Goal: Transaction & Acquisition: Purchase product/service

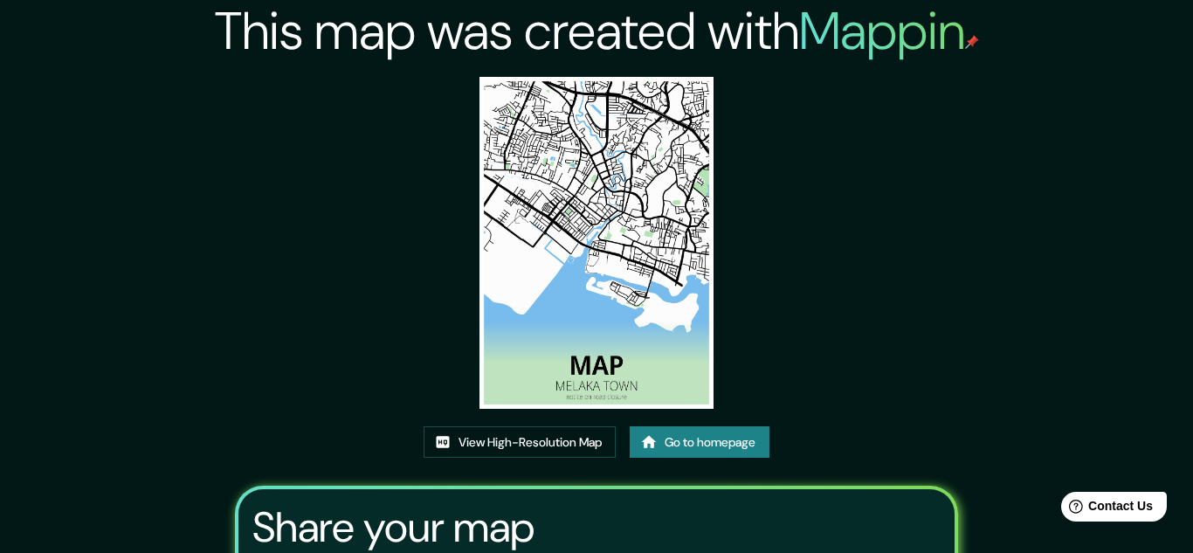
click at [380, 43] on h2 "This map was created with Mappin" at bounding box center [597, 31] width 764 height 63
click at [764, 426] on link "Go to homepage" at bounding box center [700, 442] width 140 height 32
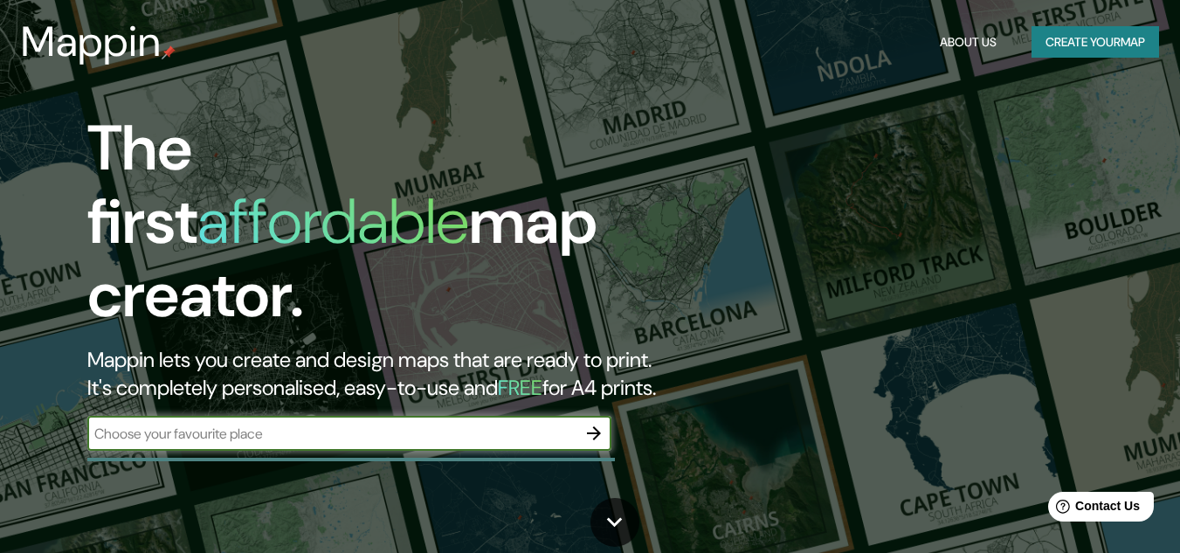
click at [285, 424] on input "text" at bounding box center [331, 434] width 489 height 20
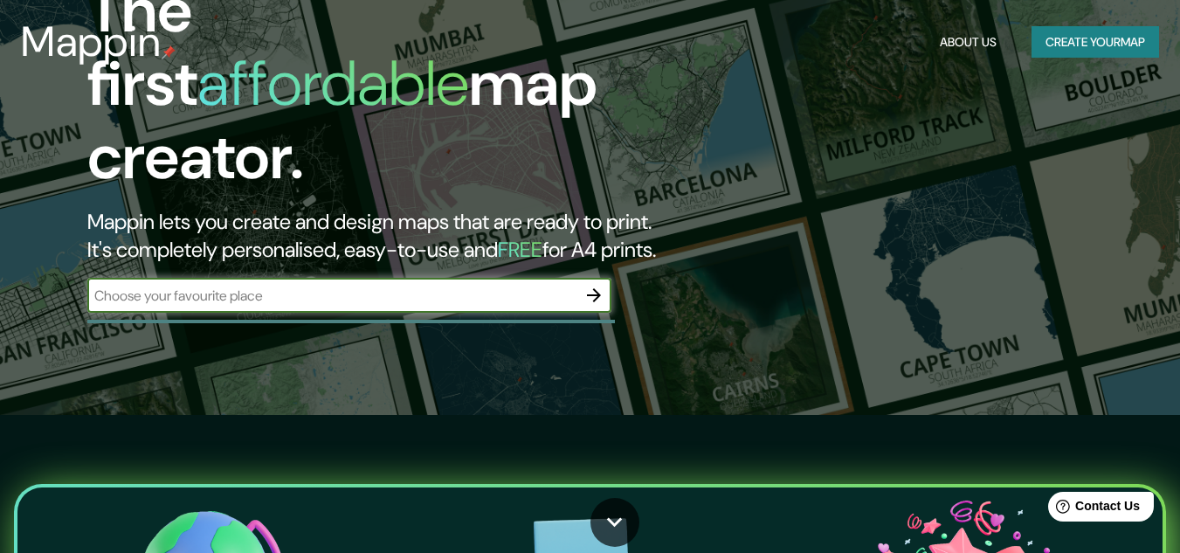
scroll to position [175, 0]
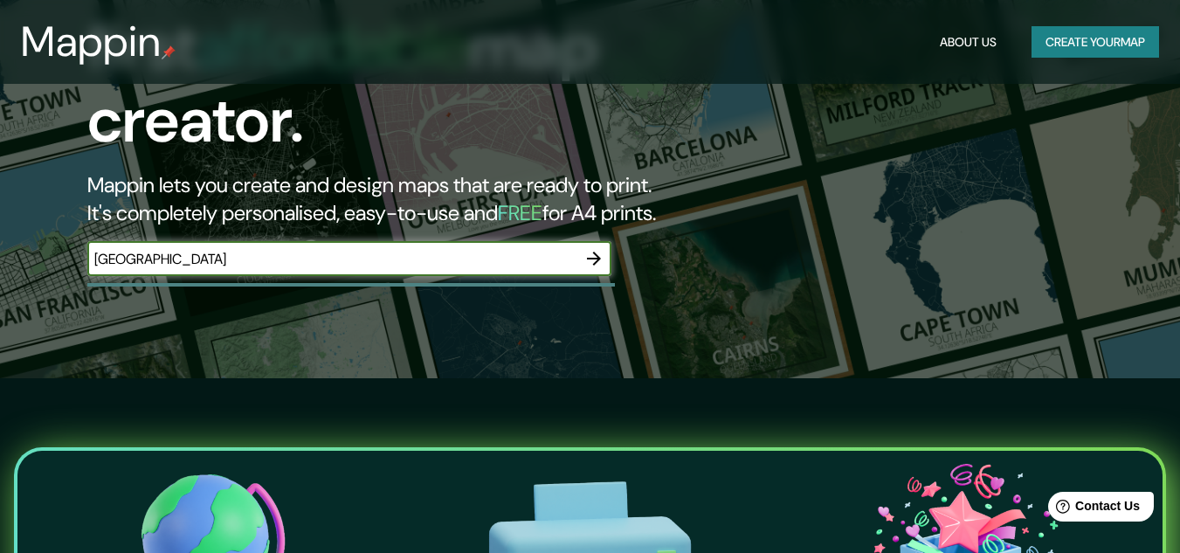
type input "[GEOGRAPHIC_DATA]"
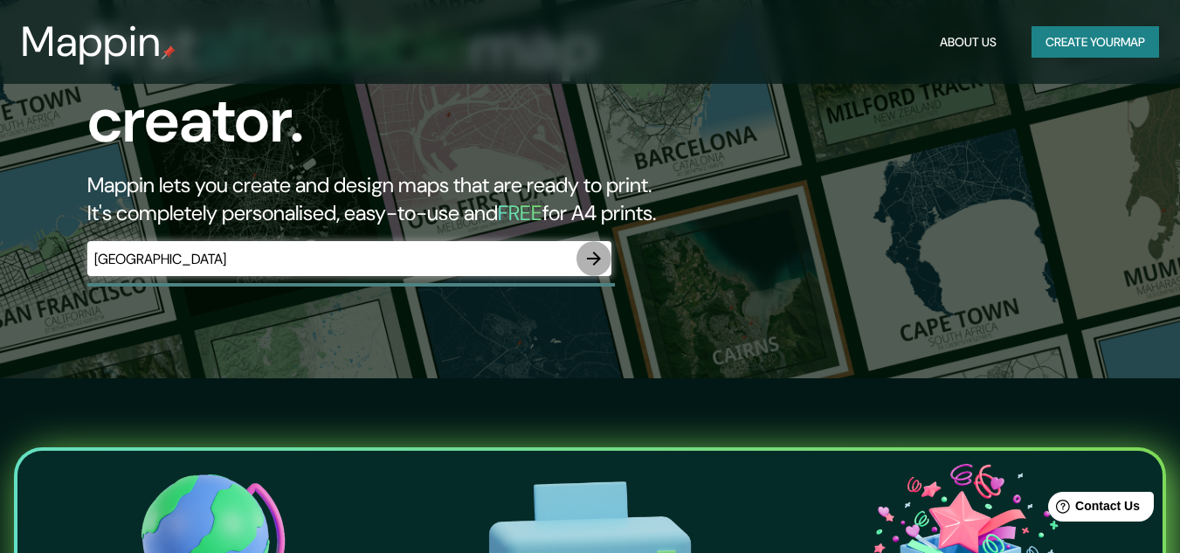
click at [596, 248] on icon "button" at bounding box center [594, 258] width 21 height 21
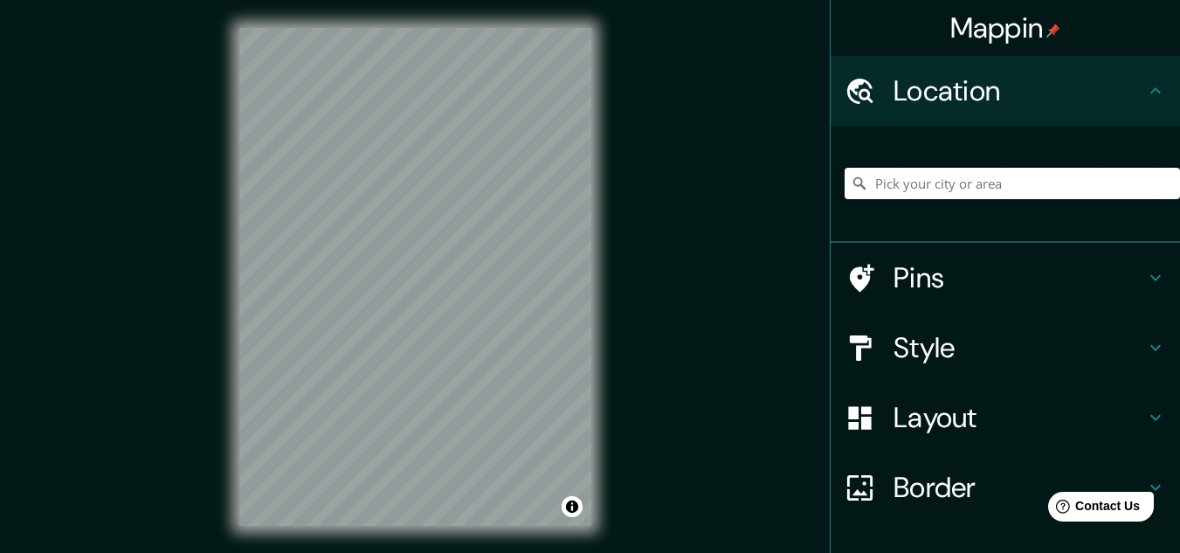
click at [915, 191] on input "Pick your city or area" at bounding box center [1012, 183] width 335 height 31
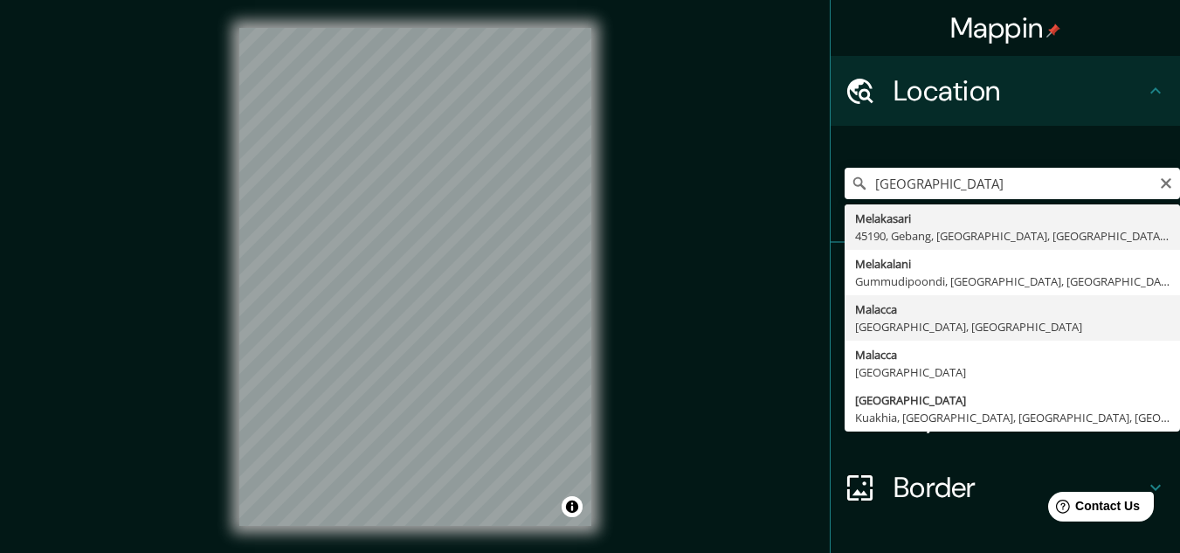
type input "[GEOGRAPHIC_DATA], [GEOGRAPHIC_DATA], [GEOGRAPHIC_DATA]"
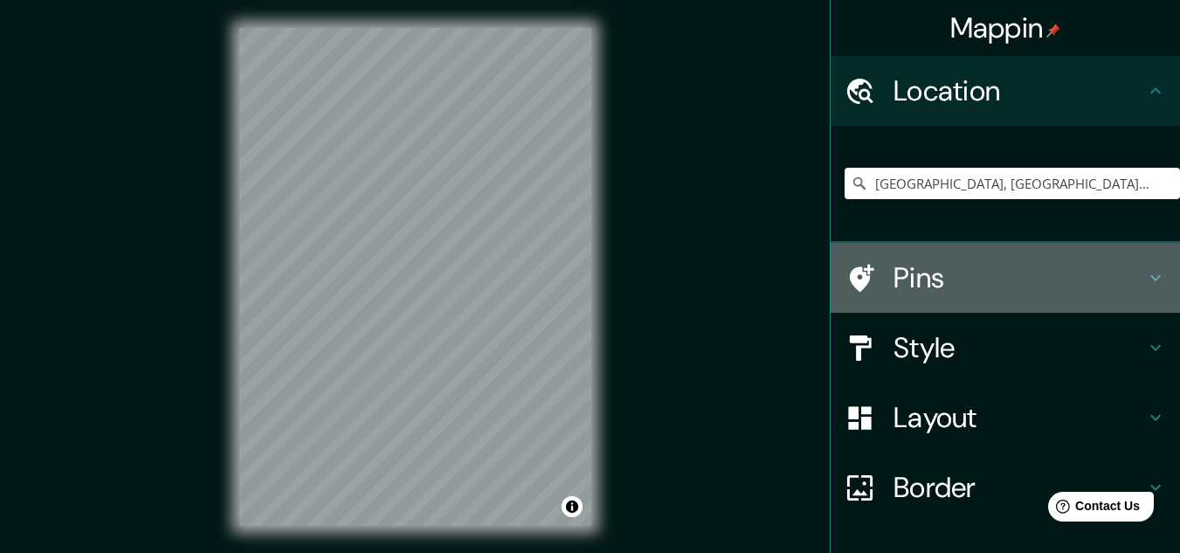
click at [943, 269] on h4 "Pins" at bounding box center [1020, 277] width 252 height 35
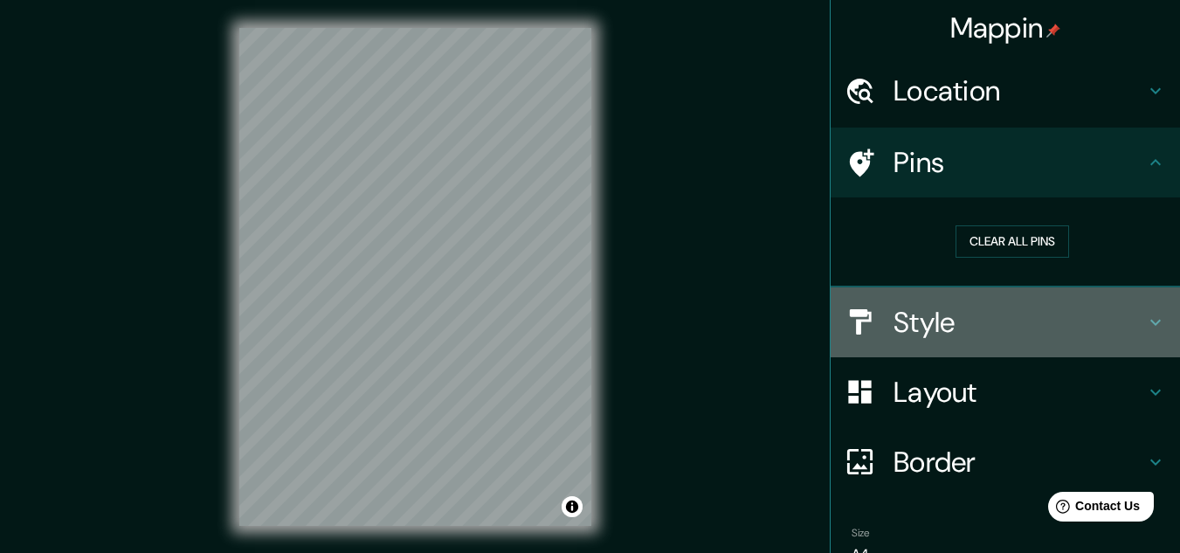
click at [960, 320] on h4 "Style" at bounding box center [1020, 322] width 252 height 35
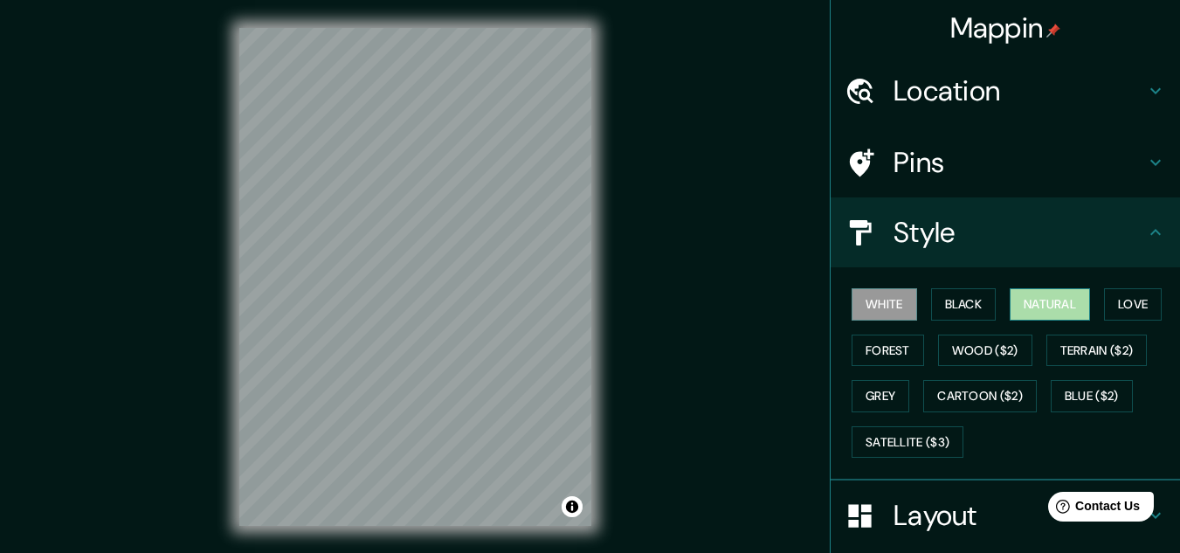
click at [1049, 307] on button "Natural" at bounding box center [1050, 304] width 80 height 32
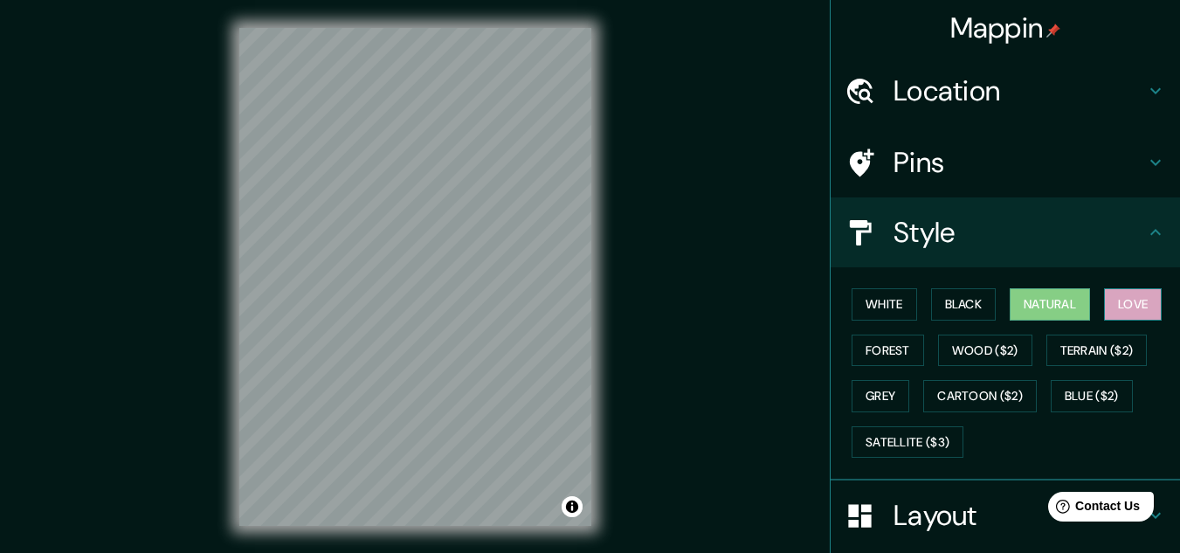
click at [1141, 301] on button "Love" at bounding box center [1133, 304] width 58 height 32
click at [1077, 311] on button "Natural" at bounding box center [1050, 304] width 80 height 32
click at [903, 351] on button "Forest" at bounding box center [888, 351] width 73 height 32
click at [1037, 305] on button "Natural" at bounding box center [1050, 304] width 80 height 32
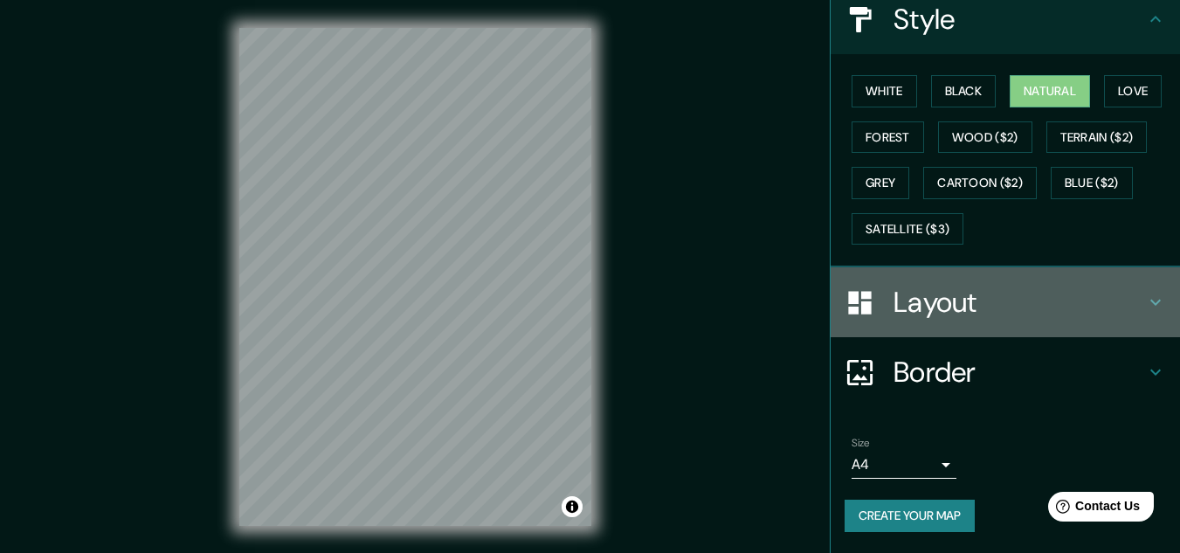
click at [977, 324] on div "Layout" at bounding box center [1005, 302] width 349 height 70
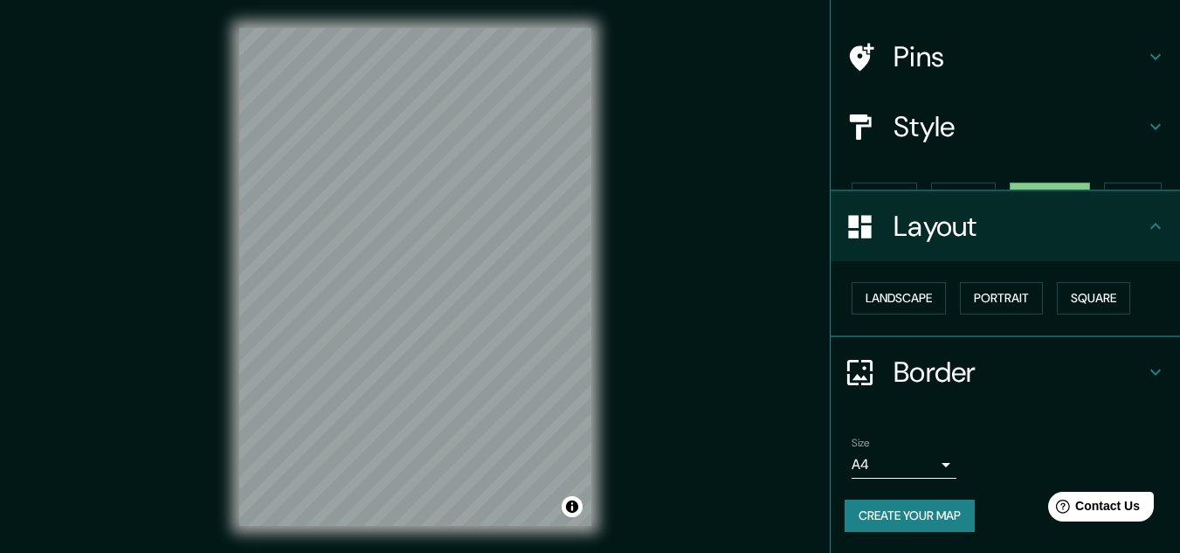
scroll to position [75, 0]
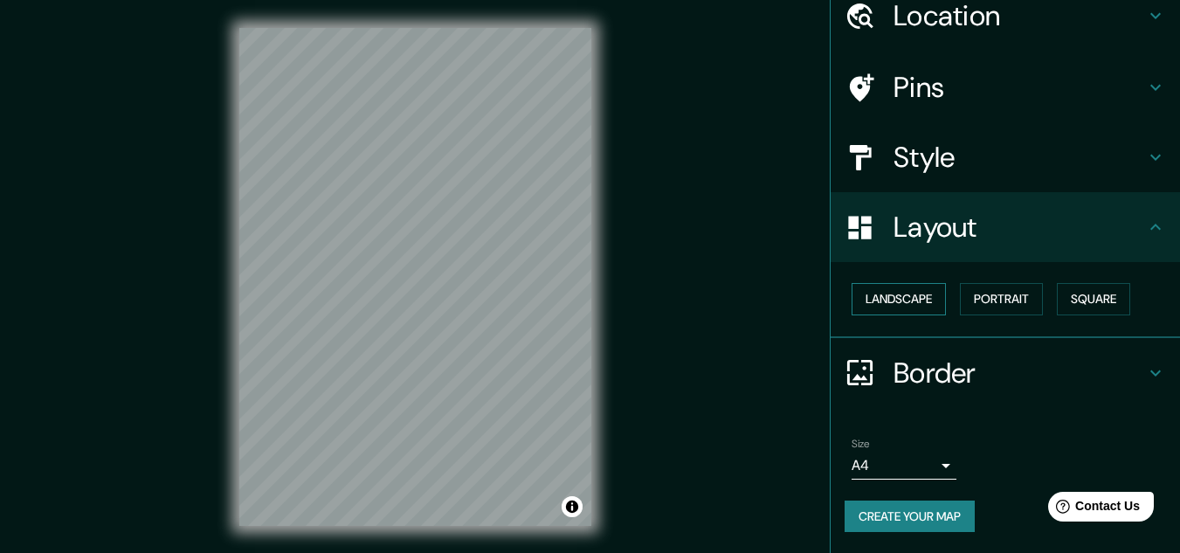
click at [923, 285] on button "Landscape" at bounding box center [899, 299] width 94 height 32
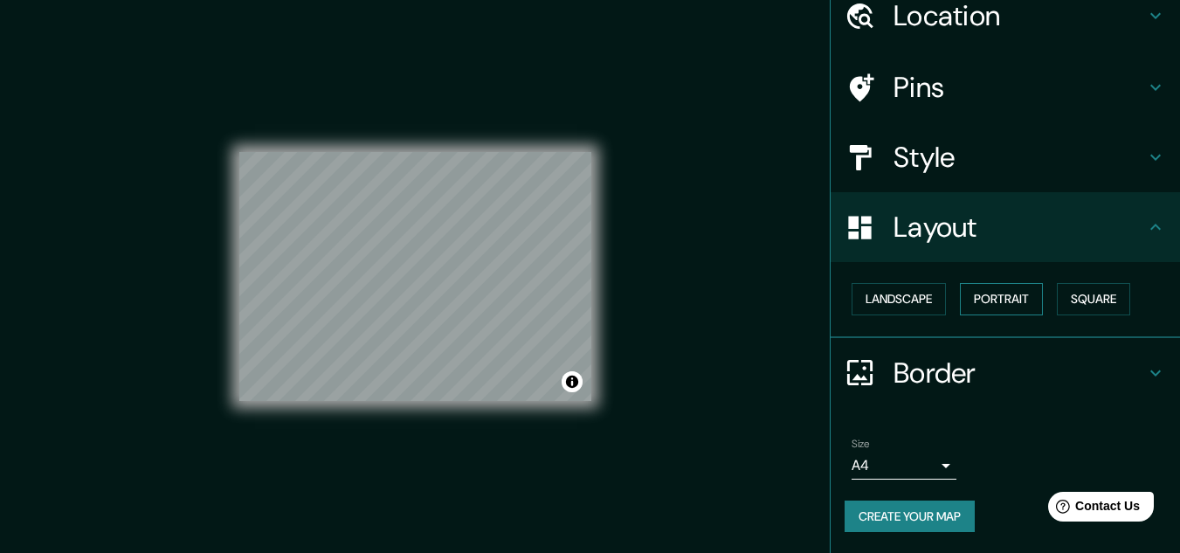
click at [1007, 296] on button "Portrait" at bounding box center [1001, 299] width 83 height 32
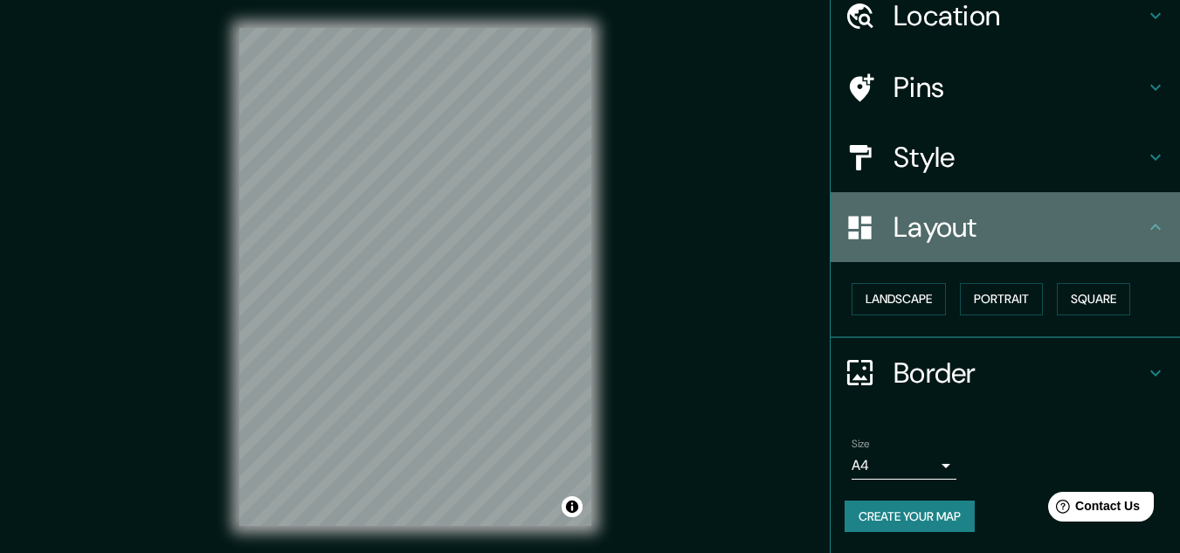
click at [1096, 236] on h4 "Layout" at bounding box center [1020, 227] width 252 height 35
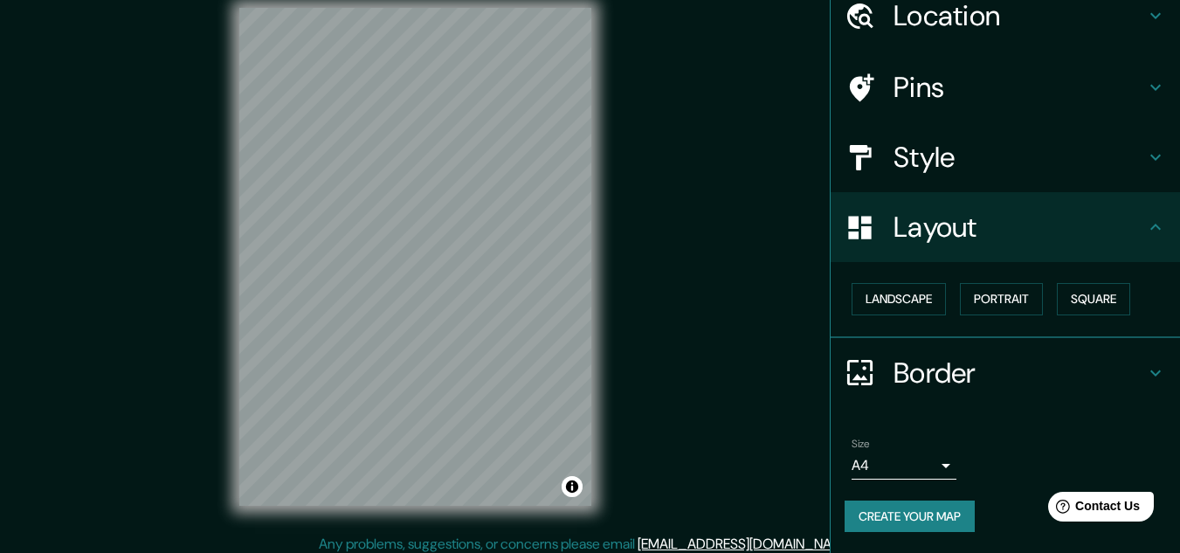
scroll to position [29, 0]
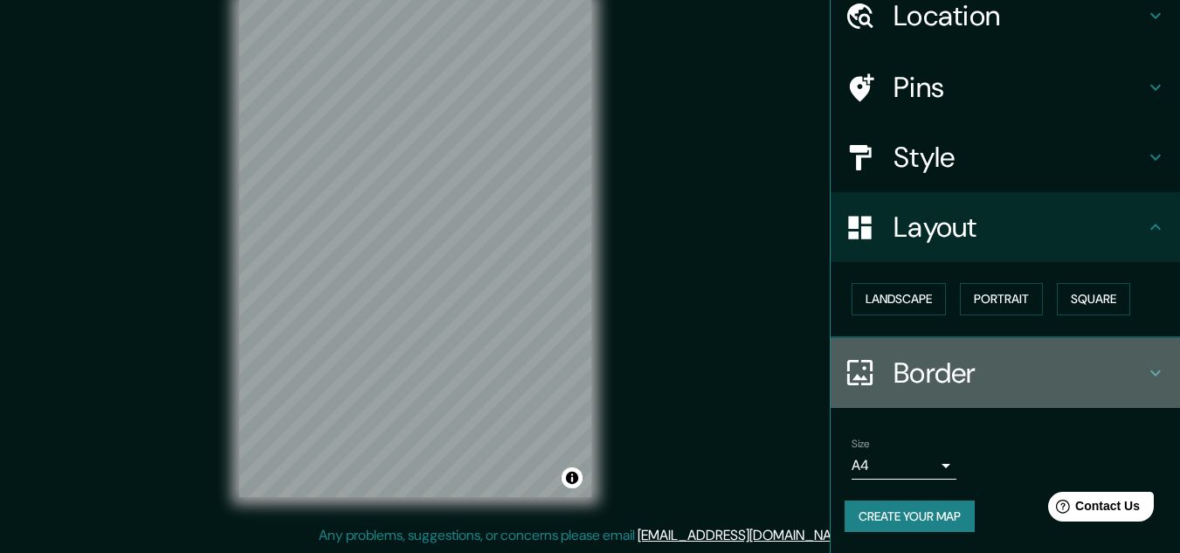
click at [1072, 375] on h4 "Border" at bounding box center [1020, 373] width 252 height 35
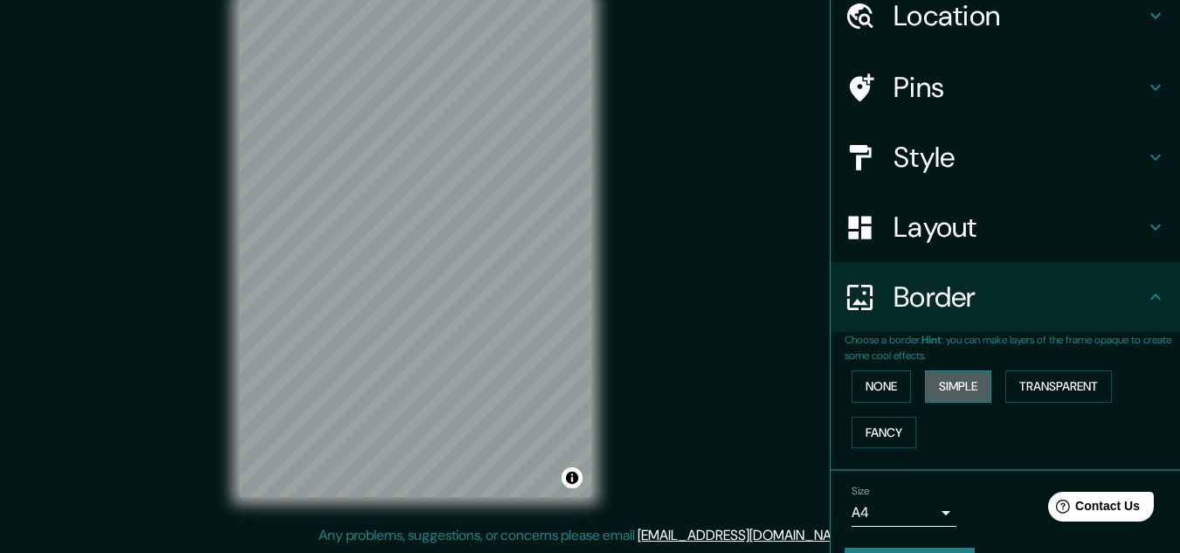
click at [943, 397] on button "Simple" at bounding box center [958, 386] width 66 height 32
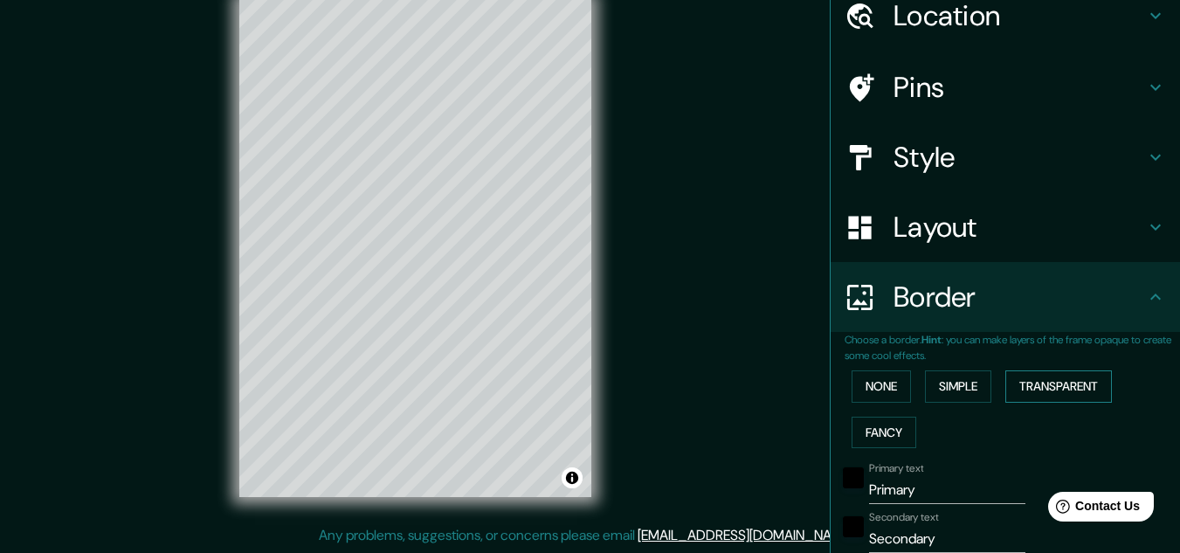
click at [1028, 380] on button "Transparent" at bounding box center [1058, 386] width 107 height 32
click at [867, 418] on button "Fancy" at bounding box center [884, 433] width 65 height 32
click at [875, 376] on button "None" at bounding box center [881, 386] width 59 height 32
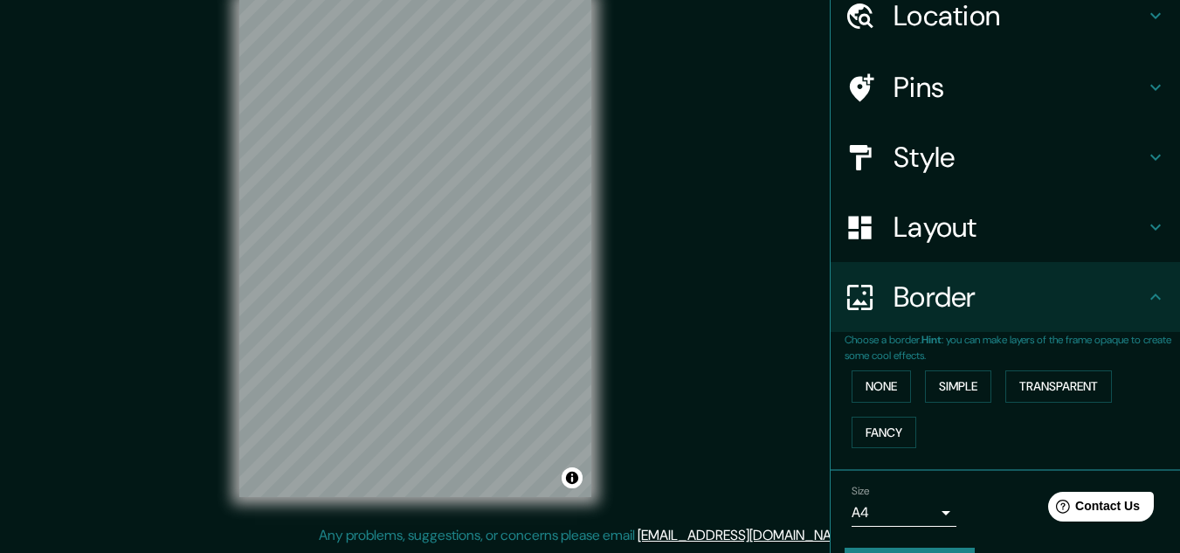
scroll to position [0, 0]
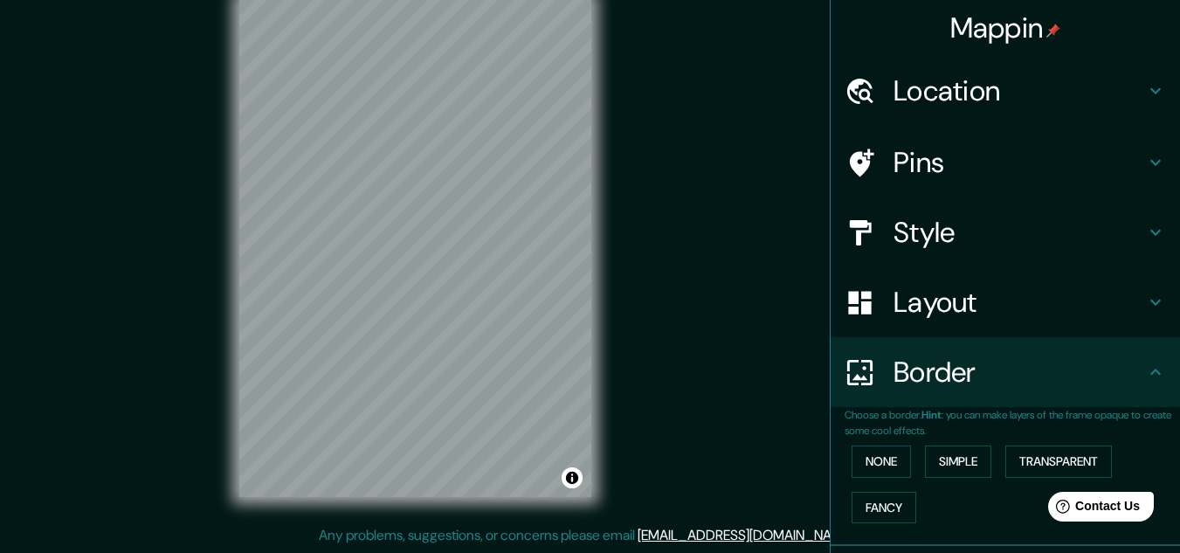
click at [928, 151] on h4 "Pins" at bounding box center [1020, 162] width 252 height 35
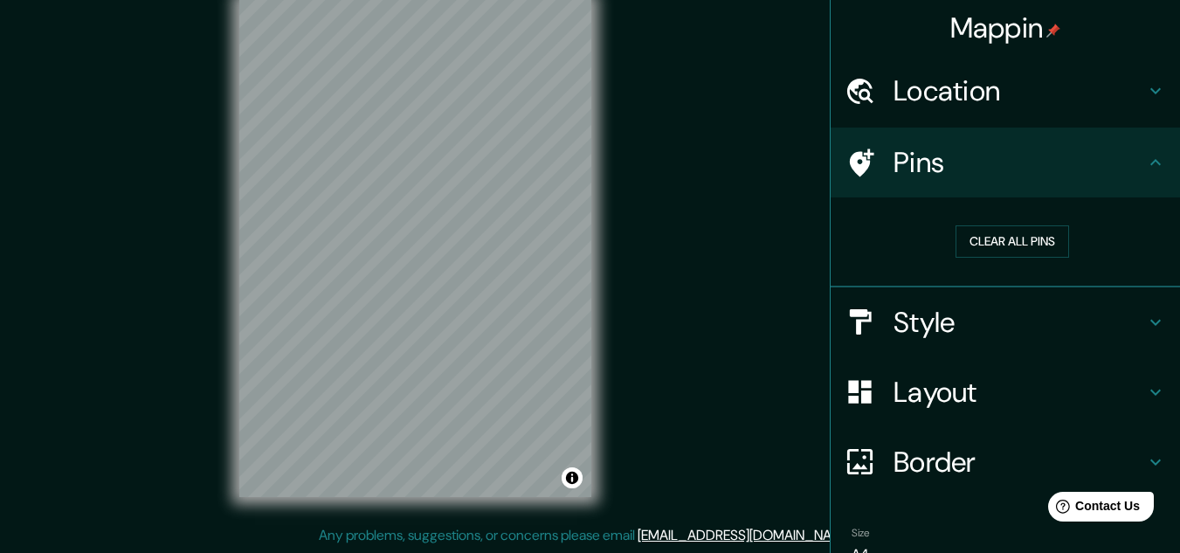
click at [973, 85] on h4 "Location" at bounding box center [1020, 90] width 252 height 35
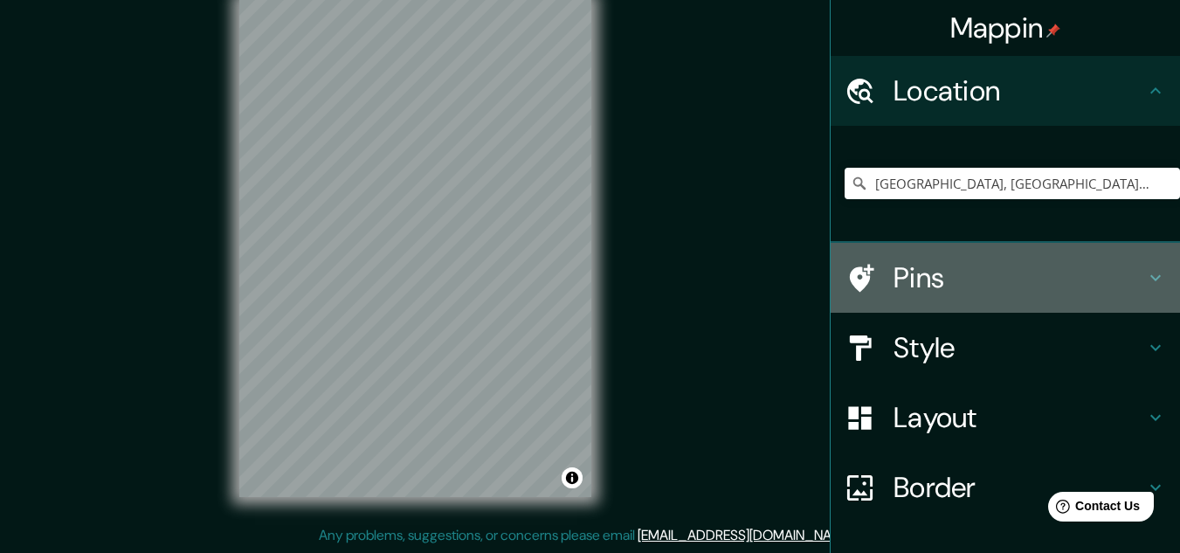
click at [959, 268] on h4 "Pins" at bounding box center [1020, 277] width 252 height 35
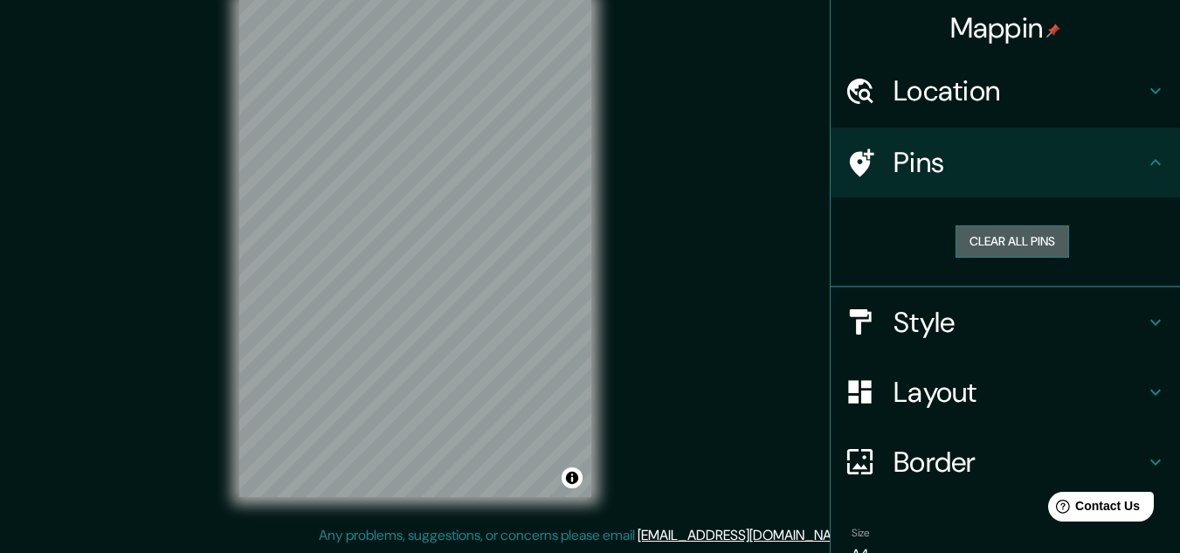
click at [970, 236] on button "Clear all pins" at bounding box center [1013, 241] width 114 height 32
click at [972, 236] on button "Clear all pins" at bounding box center [1013, 241] width 114 height 32
click at [921, 172] on h4 "Pins" at bounding box center [1020, 162] width 252 height 35
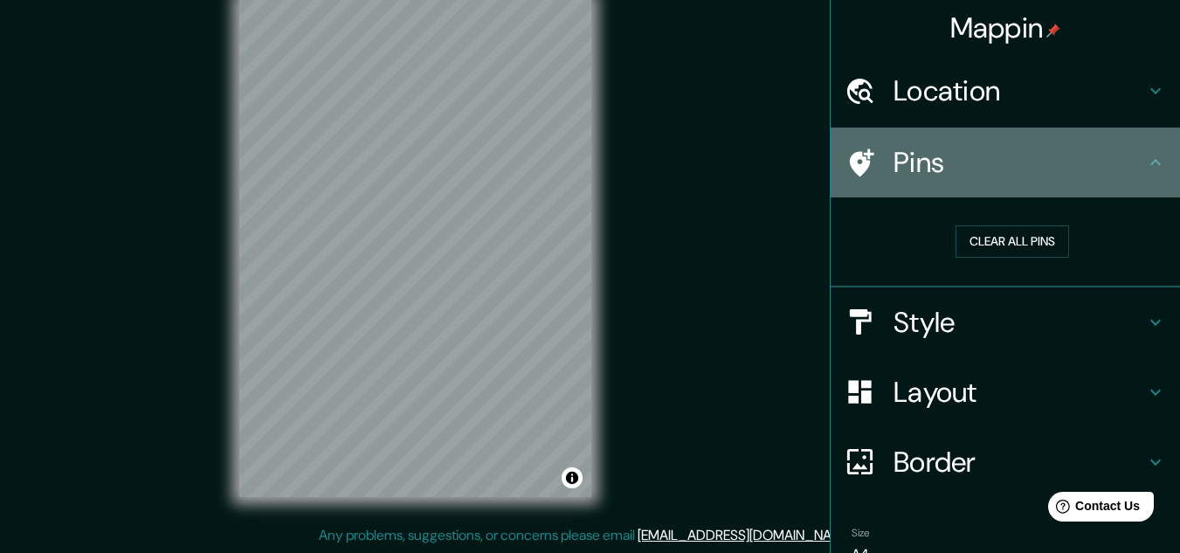
click at [850, 154] on icon at bounding box center [862, 163] width 24 height 28
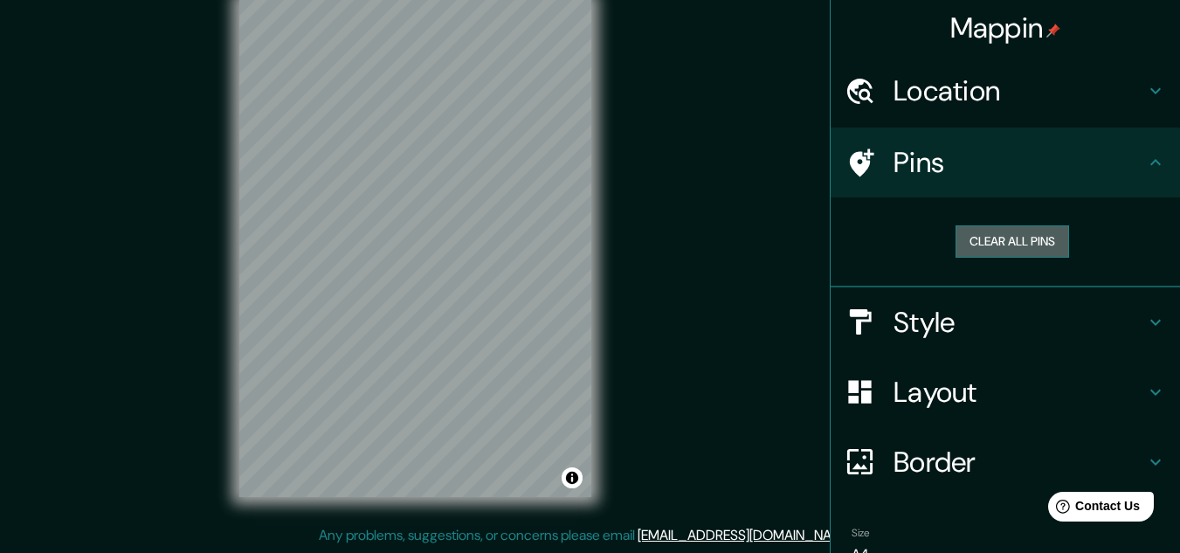
click at [999, 232] on button "Clear all pins" at bounding box center [1013, 241] width 114 height 32
click at [1033, 238] on button "Clear all pins" at bounding box center [1013, 241] width 114 height 32
click at [1000, 240] on button "Clear all pins" at bounding box center [1013, 241] width 114 height 32
click at [941, 327] on h4 "Style" at bounding box center [1020, 322] width 252 height 35
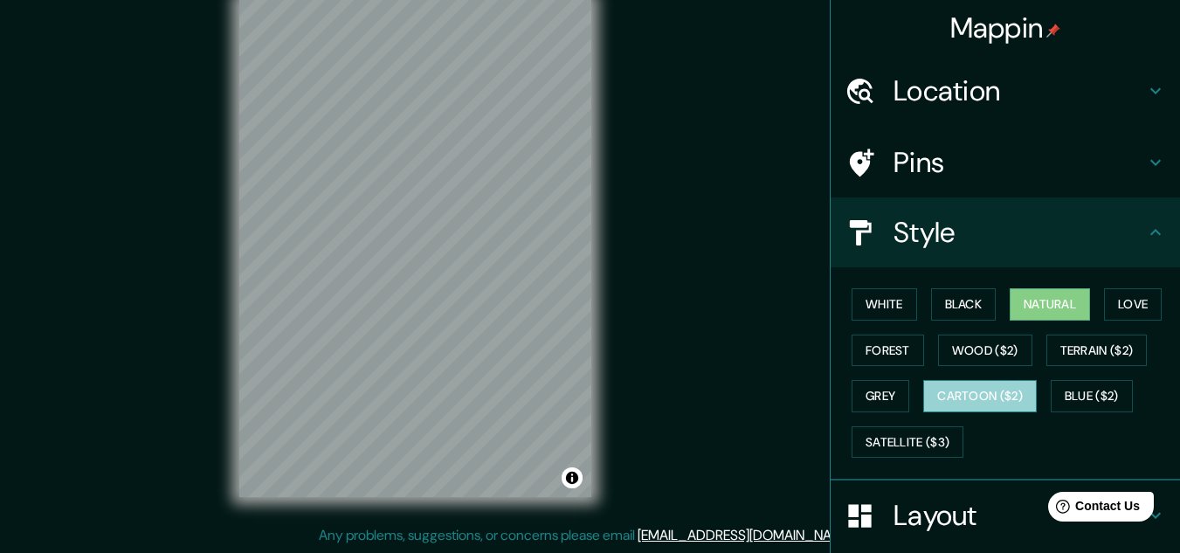
click at [977, 393] on button "Cartoon ($2)" at bounding box center [980, 396] width 114 height 32
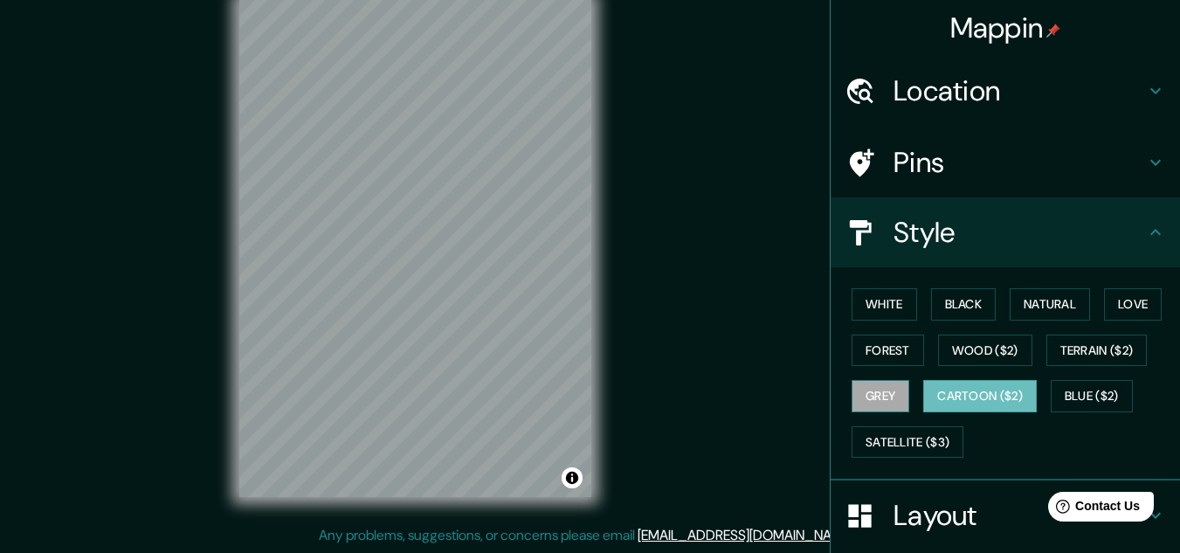
click at [852, 392] on button "Grey" at bounding box center [881, 396] width 58 height 32
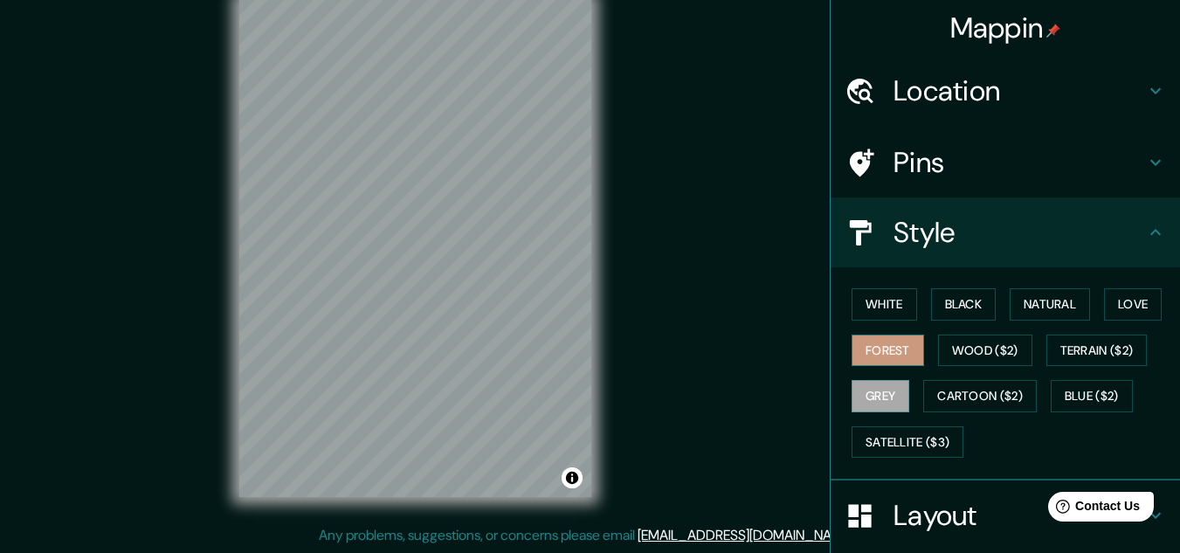
click at [892, 346] on button "Forest" at bounding box center [888, 351] width 73 height 32
click at [898, 316] on button "White" at bounding box center [885, 304] width 66 height 32
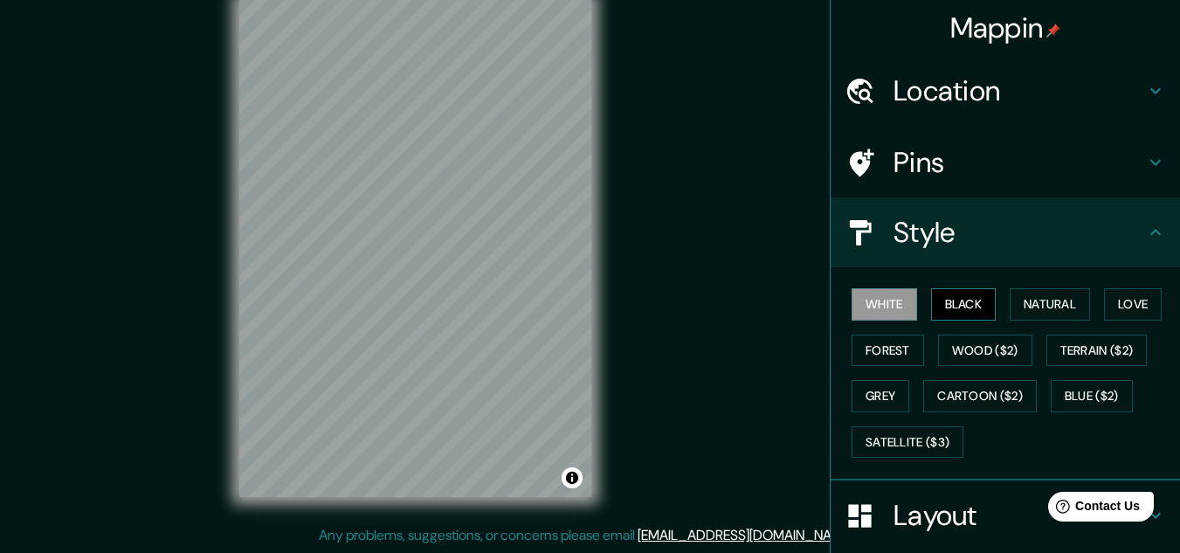
click at [931, 311] on button "Black" at bounding box center [964, 304] width 66 height 32
click at [1054, 314] on button "Natural" at bounding box center [1050, 304] width 80 height 32
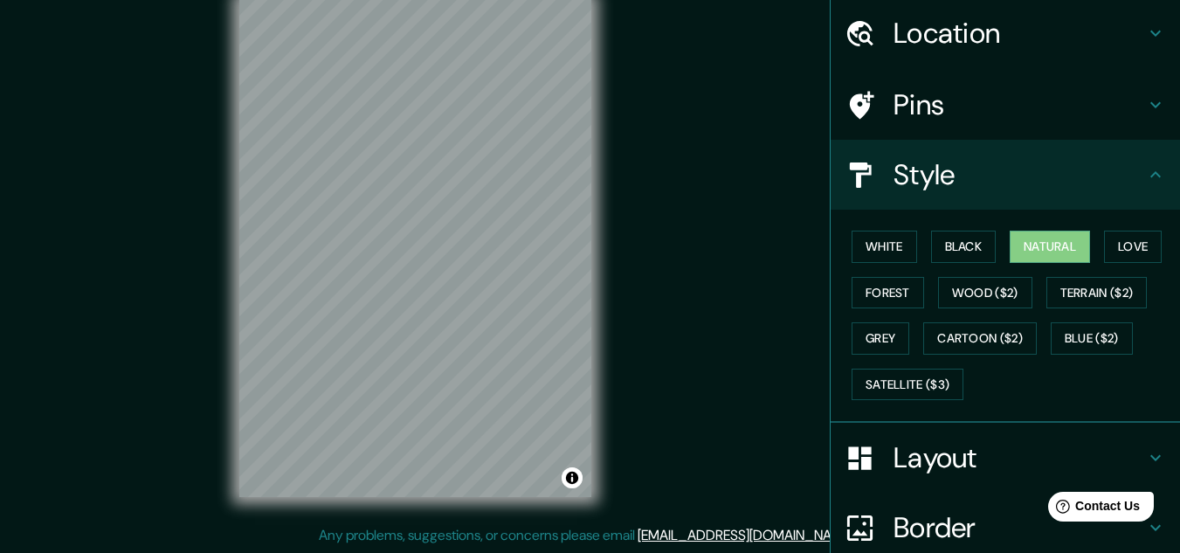
scroll to position [175, 0]
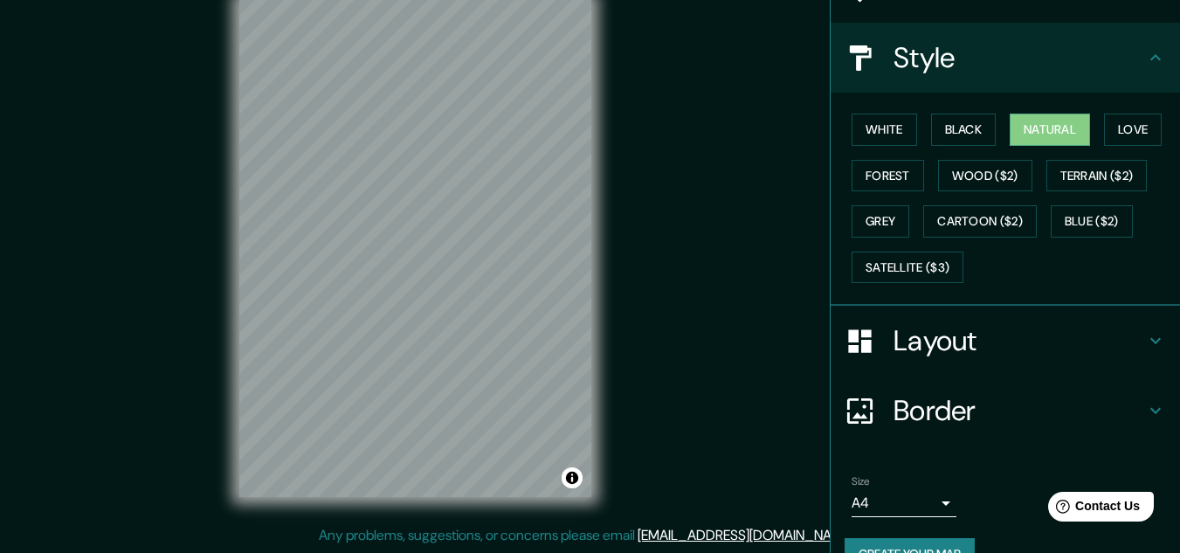
click at [953, 341] on h4 "Layout" at bounding box center [1020, 340] width 252 height 35
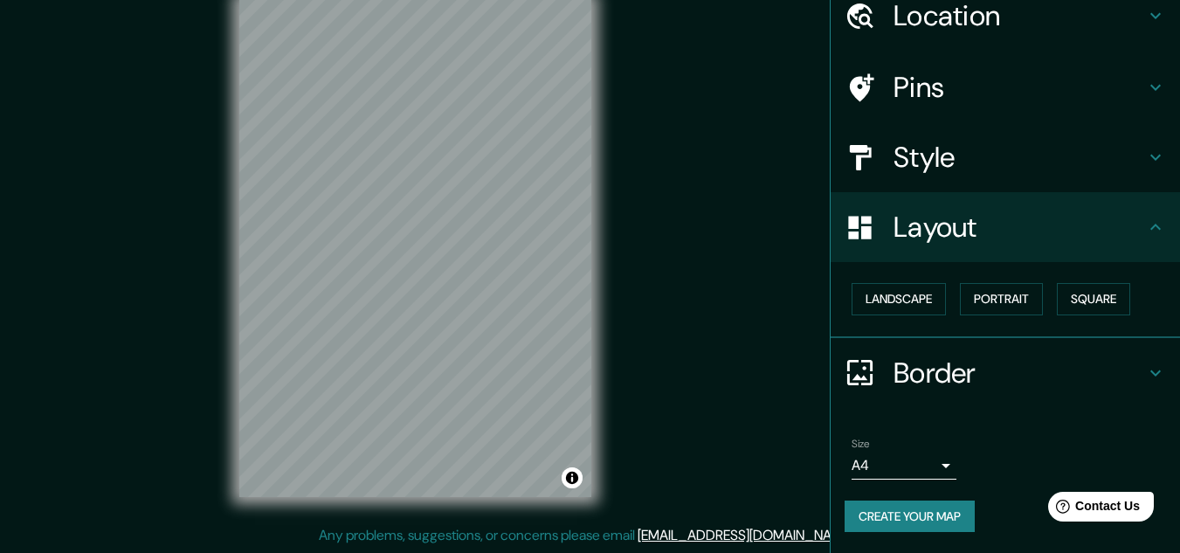
scroll to position [75, 0]
click at [912, 301] on button "Landscape" at bounding box center [899, 299] width 94 height 32
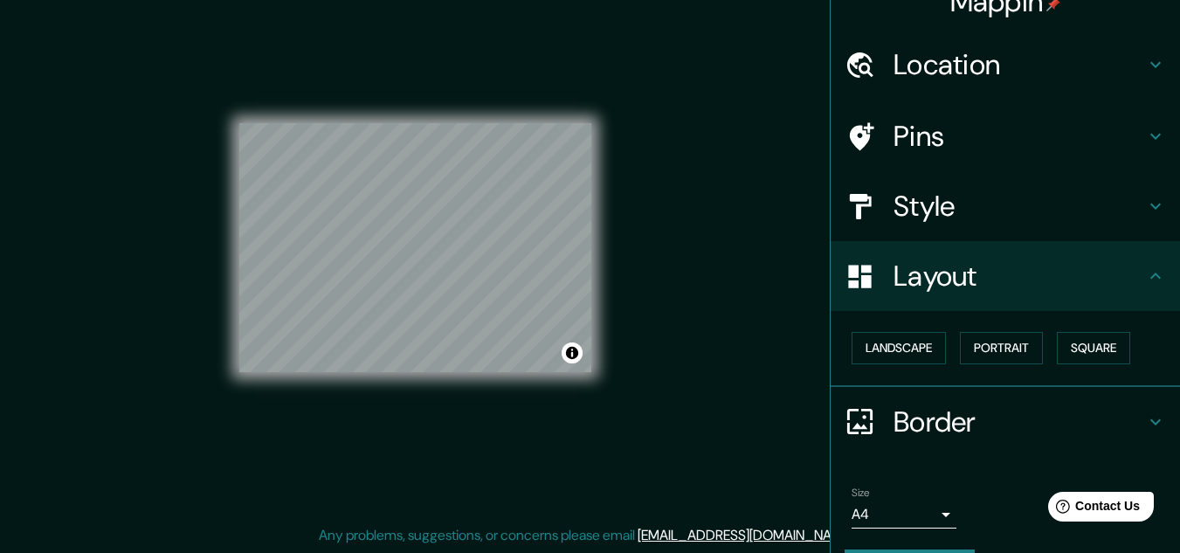
scroll to position [0, 0]
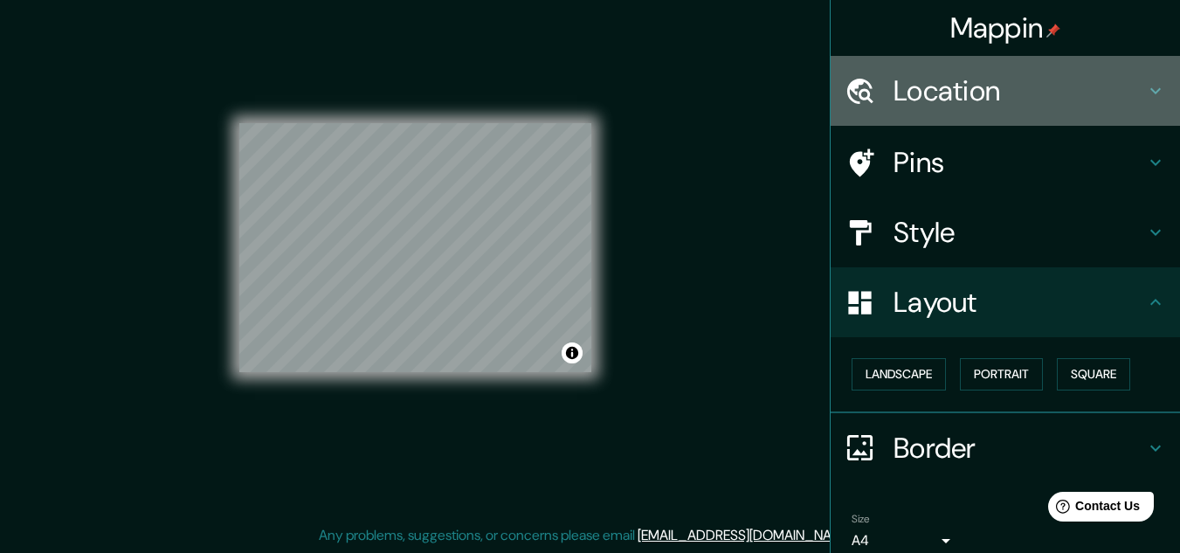
click at [964, 93] on h4 "Location" at bounding box center [1020, 90] width 252 height 35
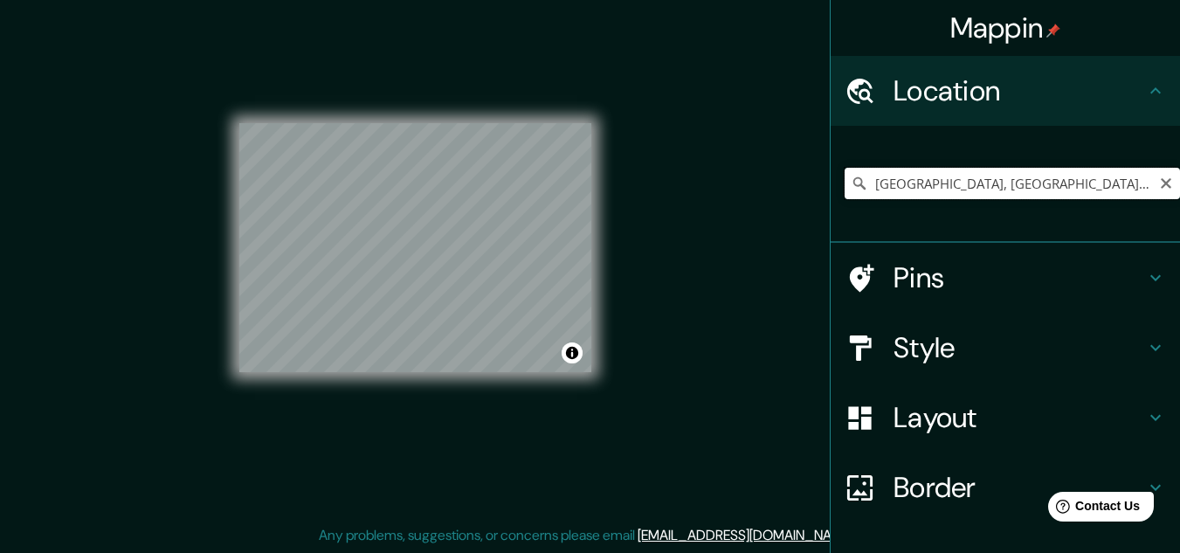
click at [972, 184] on input "[GEOGRAPHIC_DATA], [GEOGRAPHIC_DATA], [GEOGRAPHIC_DATA]" at bounding box center [1012, 183] width 335 height 31
click at [1159, 186] on icon "Clear" at bounding box center [1166, 183] width 14 height 14
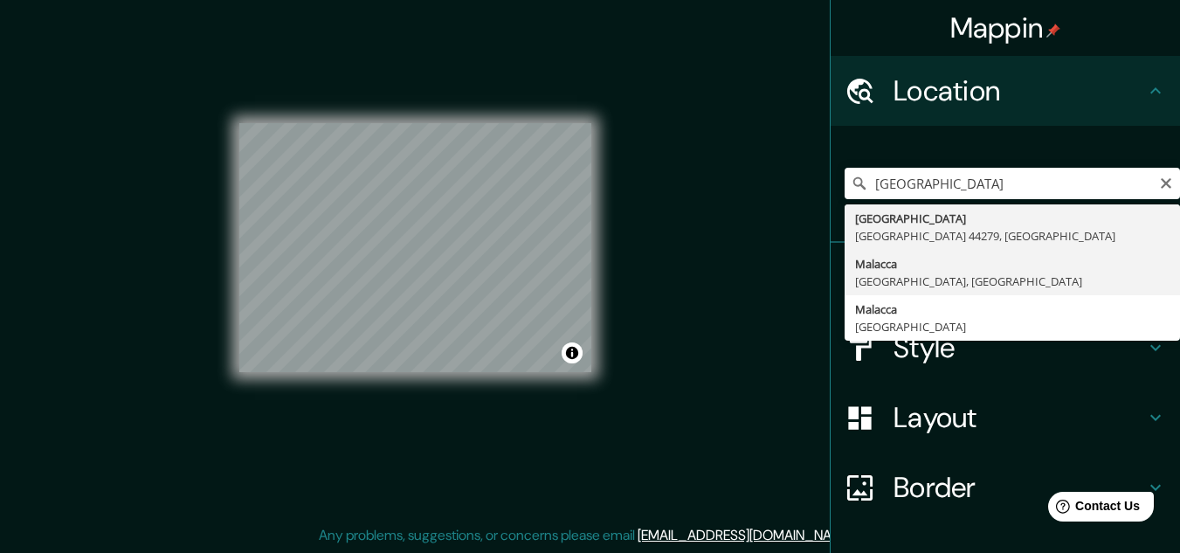
type input "[GEOGRAPHIC_DATA], [GEOGRAPHIC_DATA], [GEOGRAPHIC_DATA]"
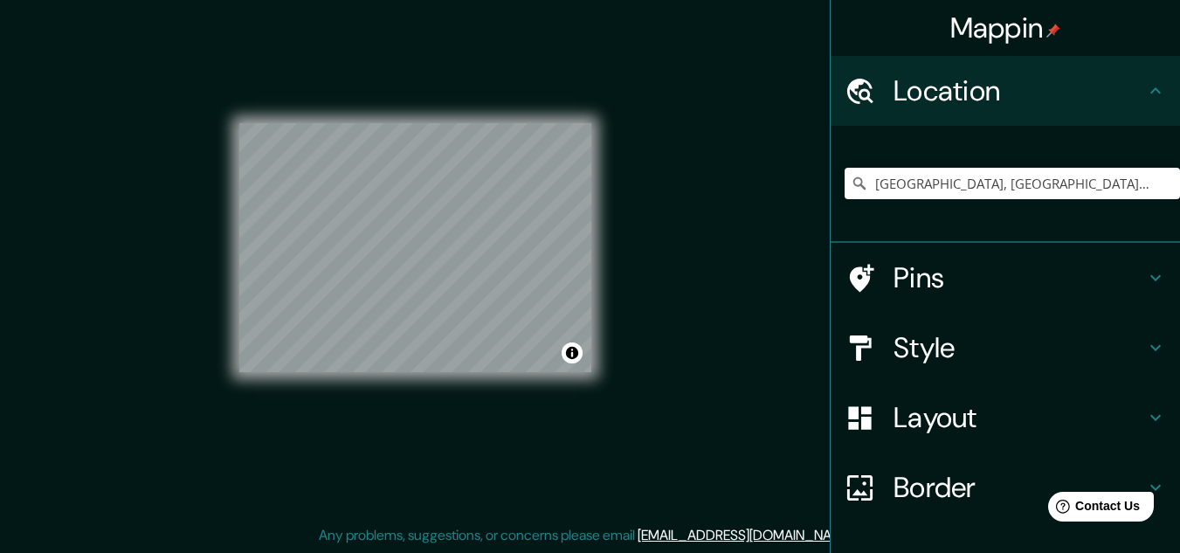
click at [922, 415] on h4 "Layout" at bounding box center [1020, 417] width 252 height 35
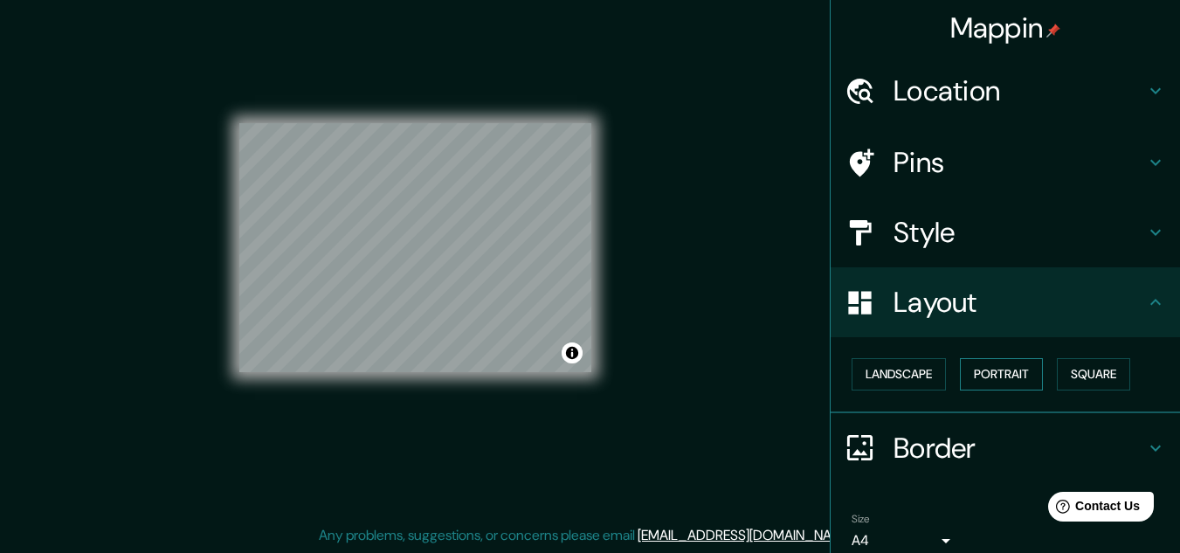
click at [1009, 383] on button "Portrait" at bounding box center [1001, 374] width 83 height 32
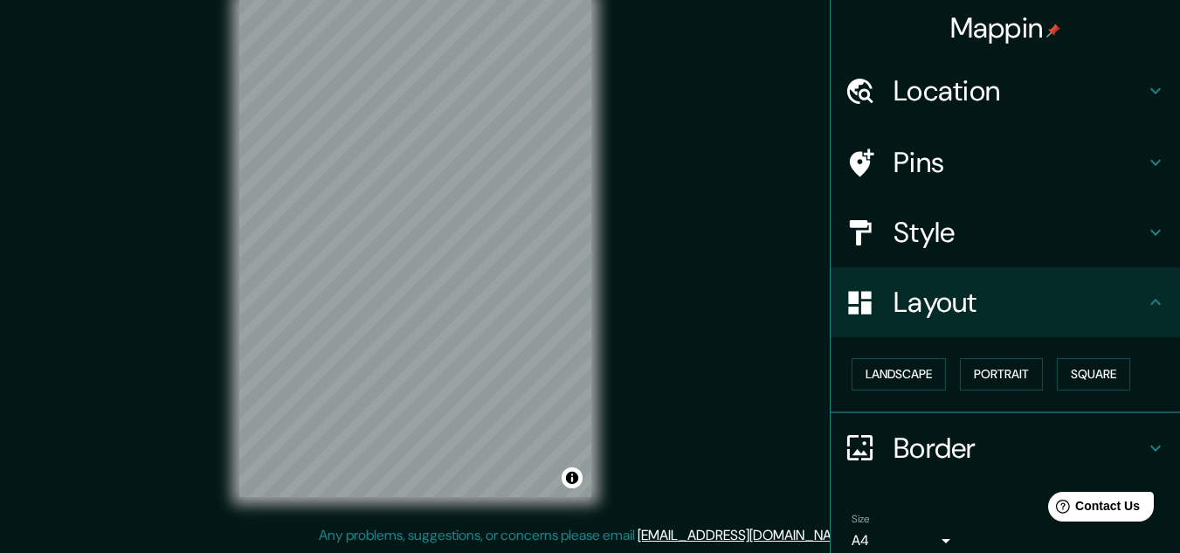
scroll to position [75, 0]
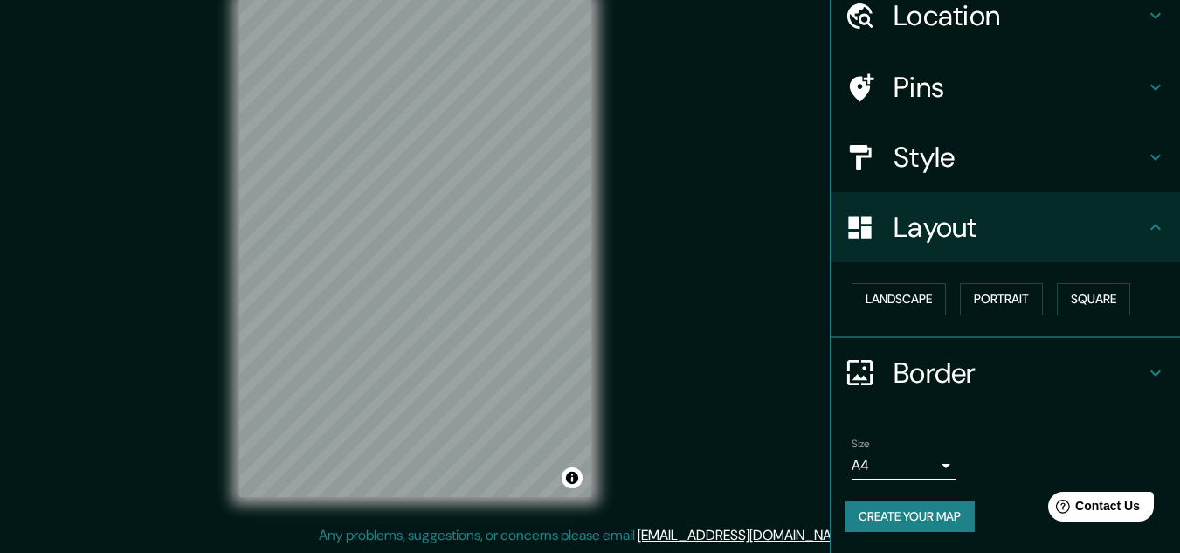
click at [917, 484] on div "Size A4 single" at bounding box center [1005, 459] width 321 height 56
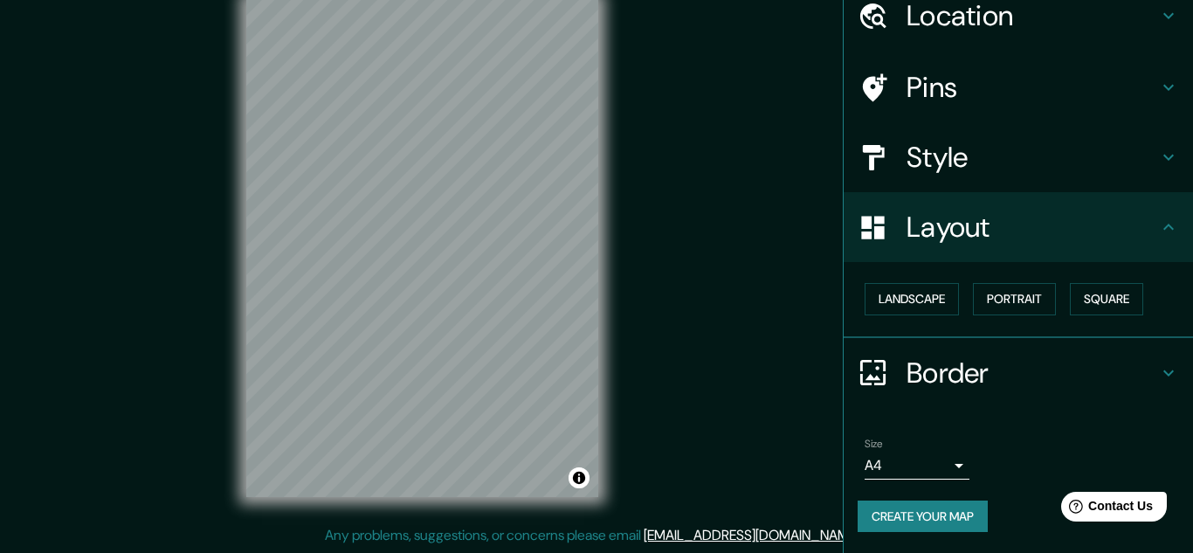
click at [917, 473] on body "Mappin Location [GEOGRAPHIC_DATA], [GEOGRAPHIC_DATA], [GEOGRAPHIC_DATA] Pins St…" at bounding box center [596, 247] width 1193 height 553
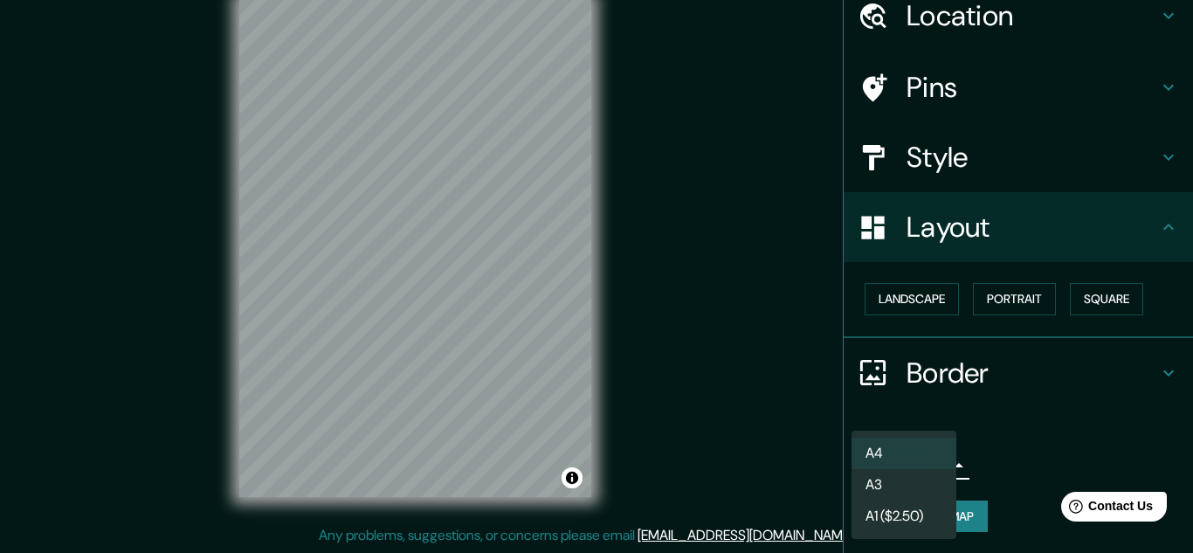
click at [1029, 450] on div at bounding box center [596, 276] width 1193 height 553
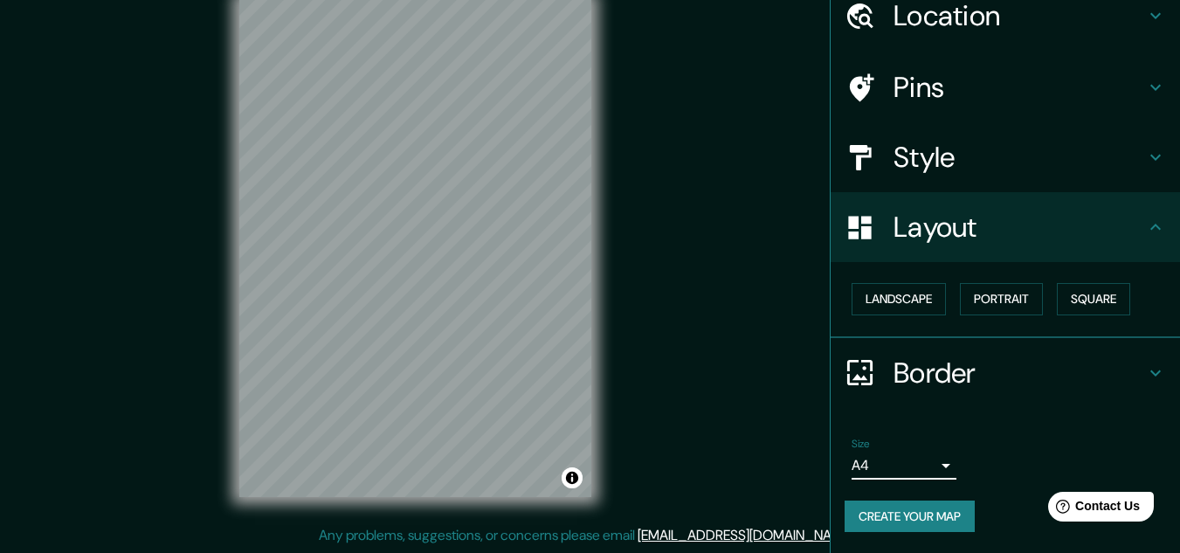
click at [910, 513] on button "Create your map" at bounding box center [910, 517] width 130 height 32
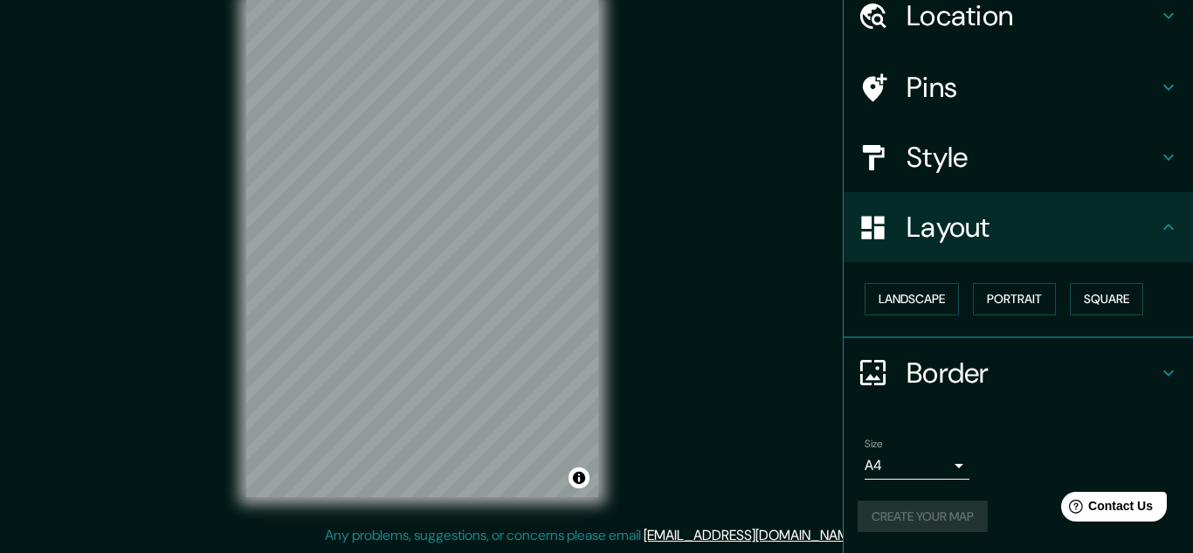
click at [902, 468] on body "Mappin Location [GEOGRAPHIC_DATA], [GEOGRAPHIC_DATA], [GEOGRAPHIC_DATA] Pins St…" at bounding box center [596, 247] width 1193 height 553
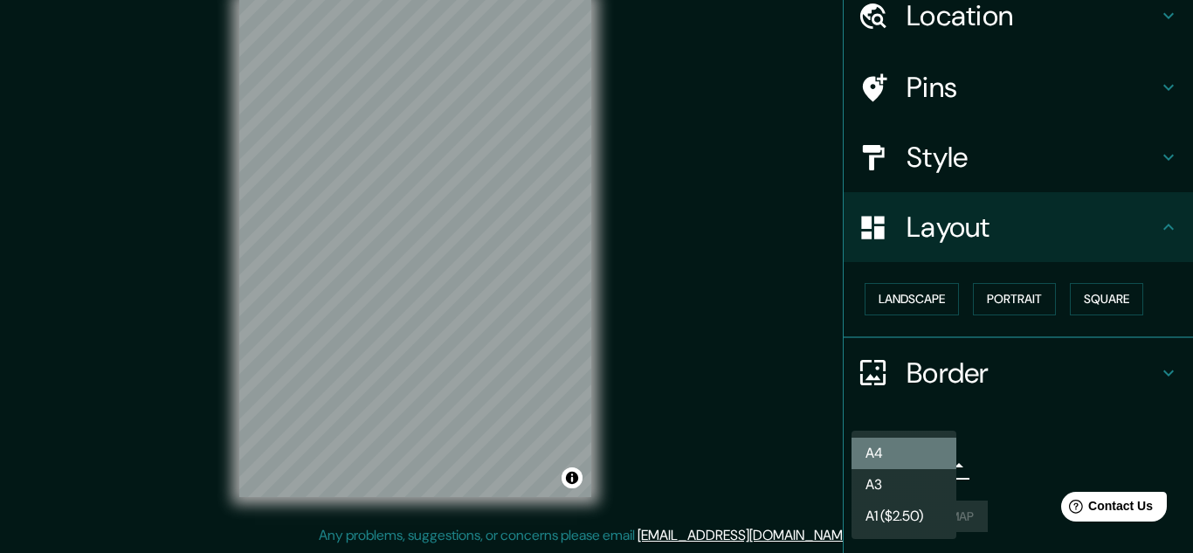
click at [902, 451] on li "A4" at bounding box center [904, 453] width 105 height 31
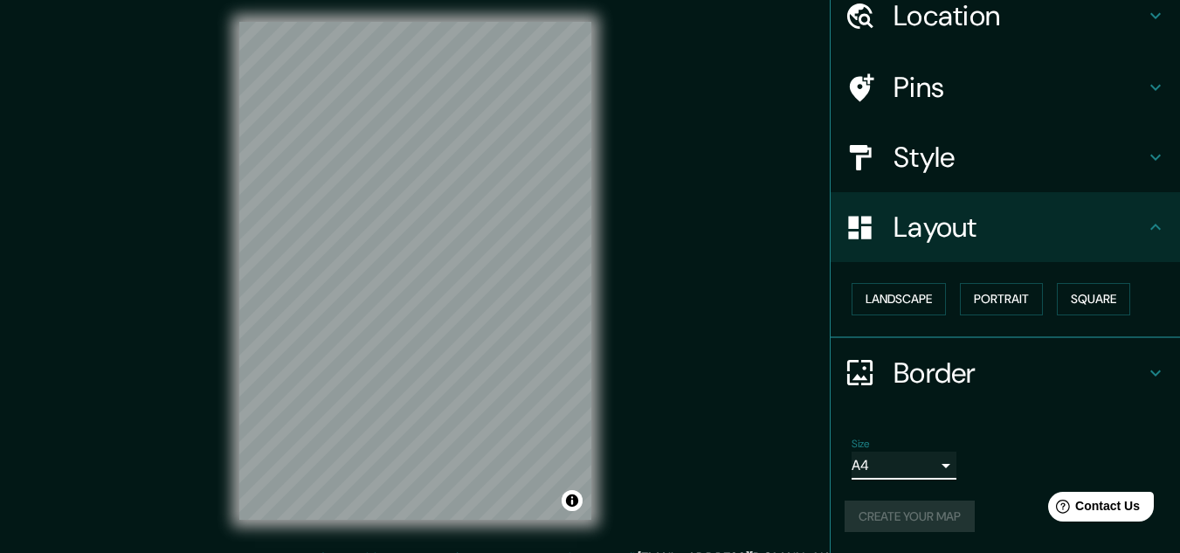
scroll to position [0, 0]
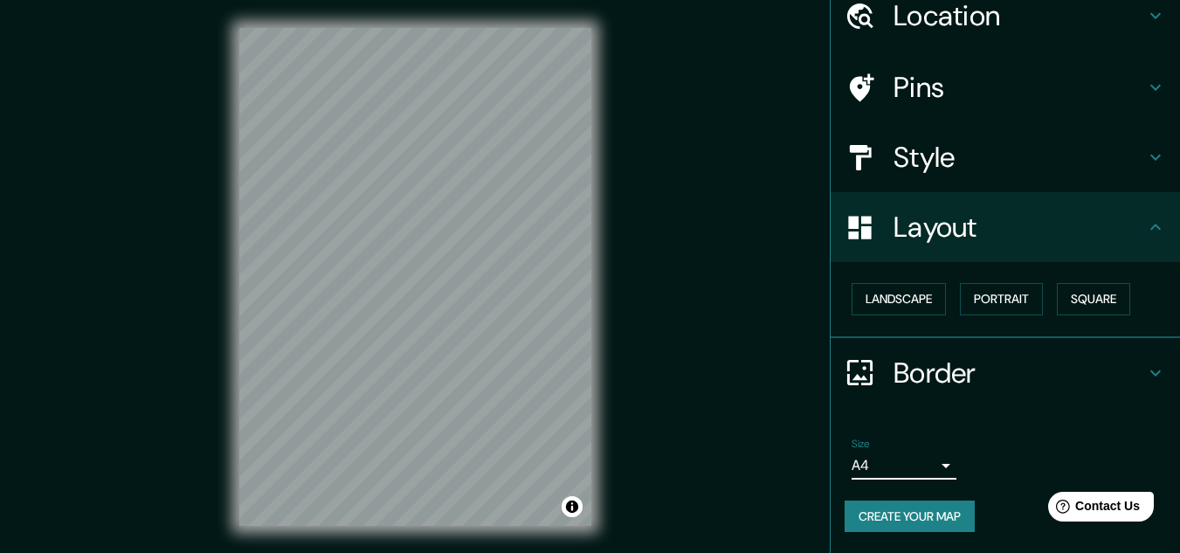
click at [899, 515] on button "Create your map" at bounding box center [910, 517] width 130 height 32
click at [280, 253] on div "© Mapbox © OpenStreetMap Improve this map" at bounding box center [415, 277] width 408 height 554
drag, startPoint x: 238, startPoint y: 234, endPoint x: 452, endPoint y: 535, distance: 369.4
click at [452, 535] on div "© Mapbox © OpenStreetMap Improve this map" at bounding box center [415, 277] width 408 height 554
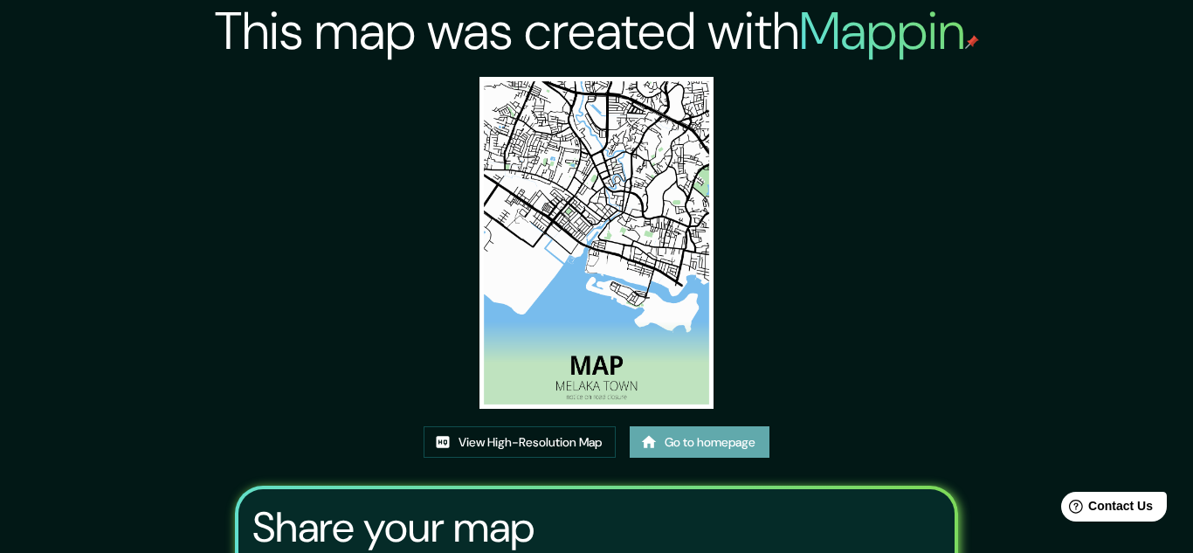
click at [695, 426] on link "Go to homepage" at bounding box center [700, 442] width 140 height 32
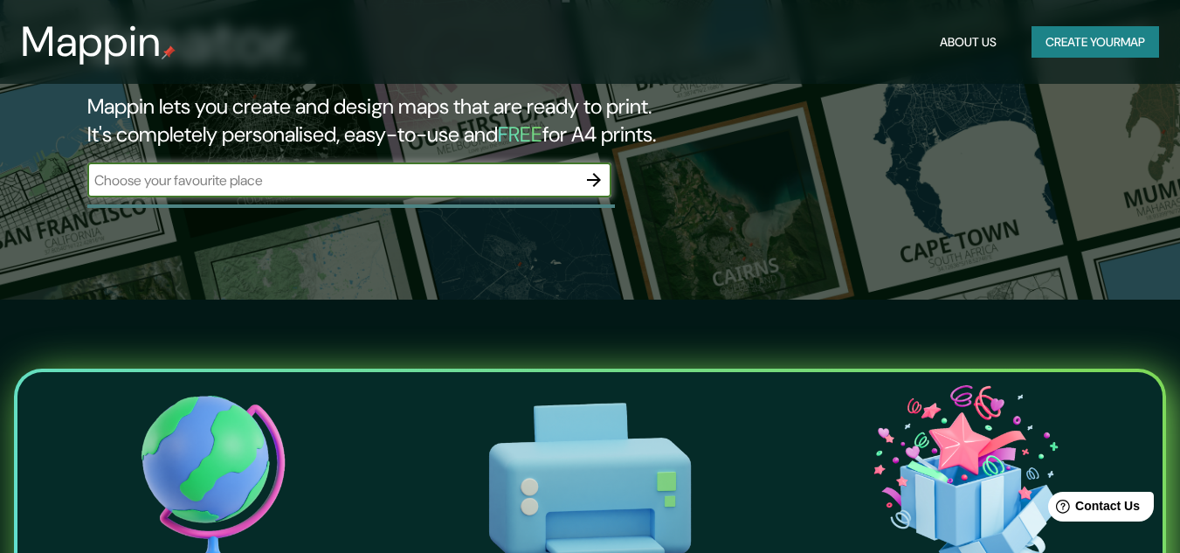
scroll to position [262, 0]
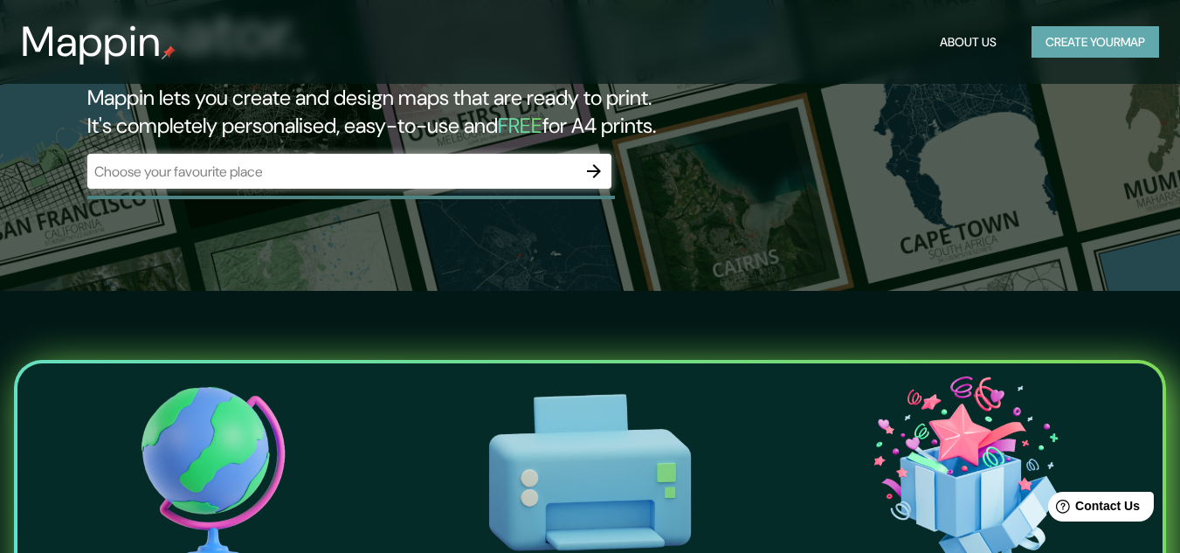
click at [1150, 37] on button "Create your map" at bounding box center [1096, 42] width 128 height 32
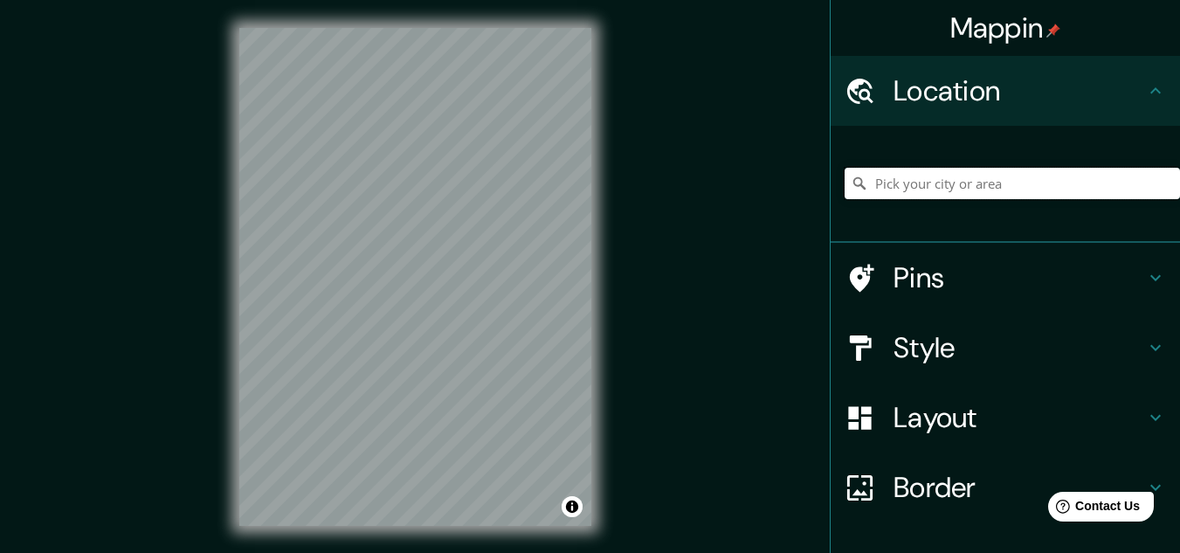
click at [916, 195] on input "Pick your city or area" at bounding box center [1012, 183] width 335 height 31
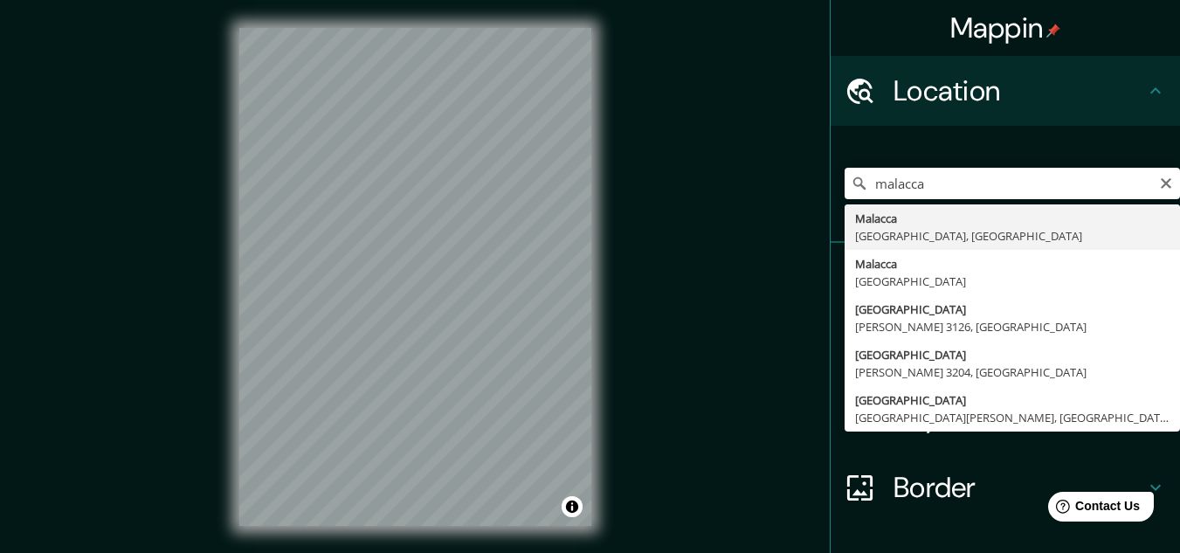
type input "[GEOGRAPHIC_DATA], [GEOGRAPHIC_DATA], [GEOGRAPHIC_DATA]"
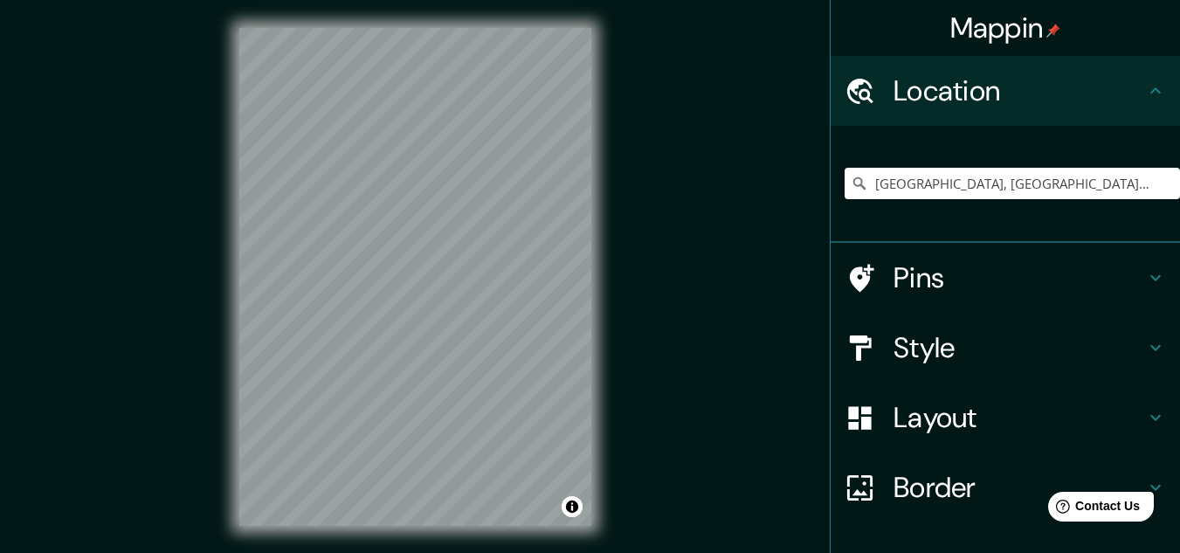
click at [941, 339] on h4 "Style" at bounding box center [1020, 347] width 252 height 35
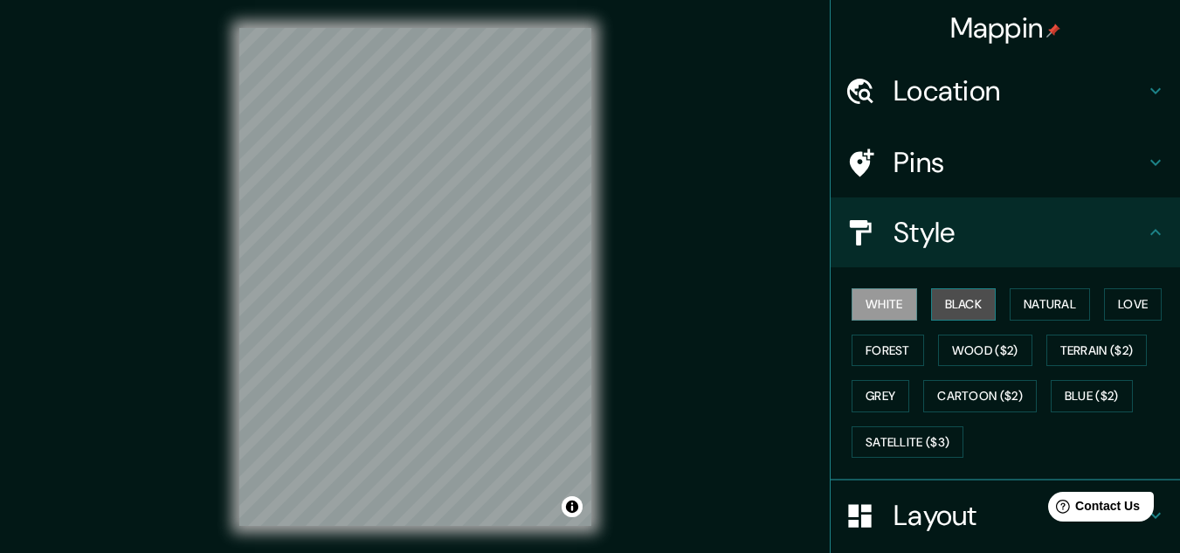
click at [965, 309] on button "Black" at bounding box center [964, 304] width 66 height 32
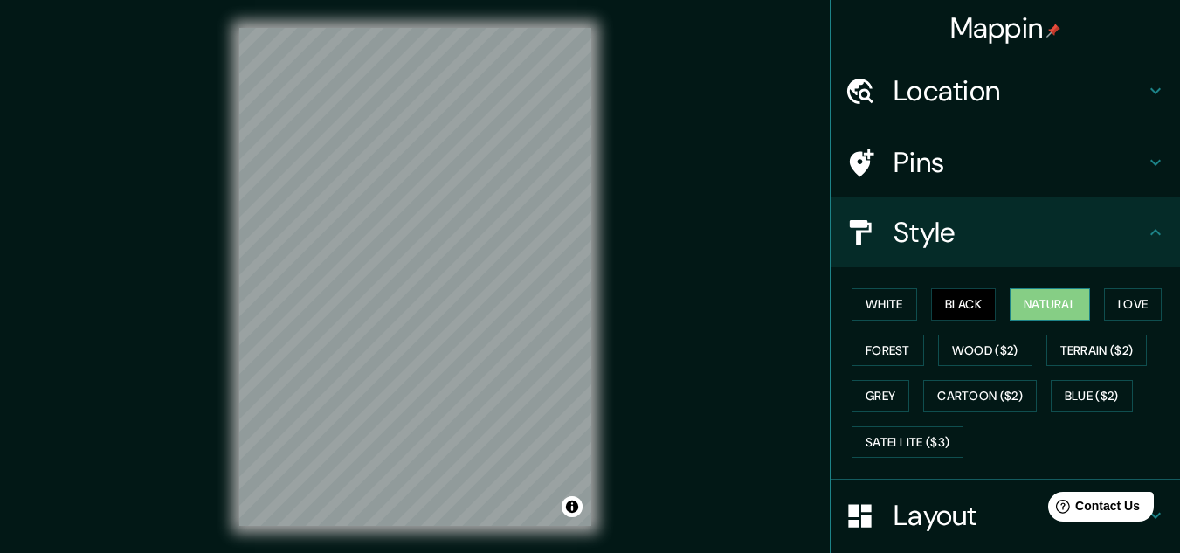
click at [1069, 317] on button "Natural" at bounding box center [1050, 304] width 80 height 32
click at [573, 503] on button "Toggle attribution" at bounding box center [572, 506] width 21 height 21
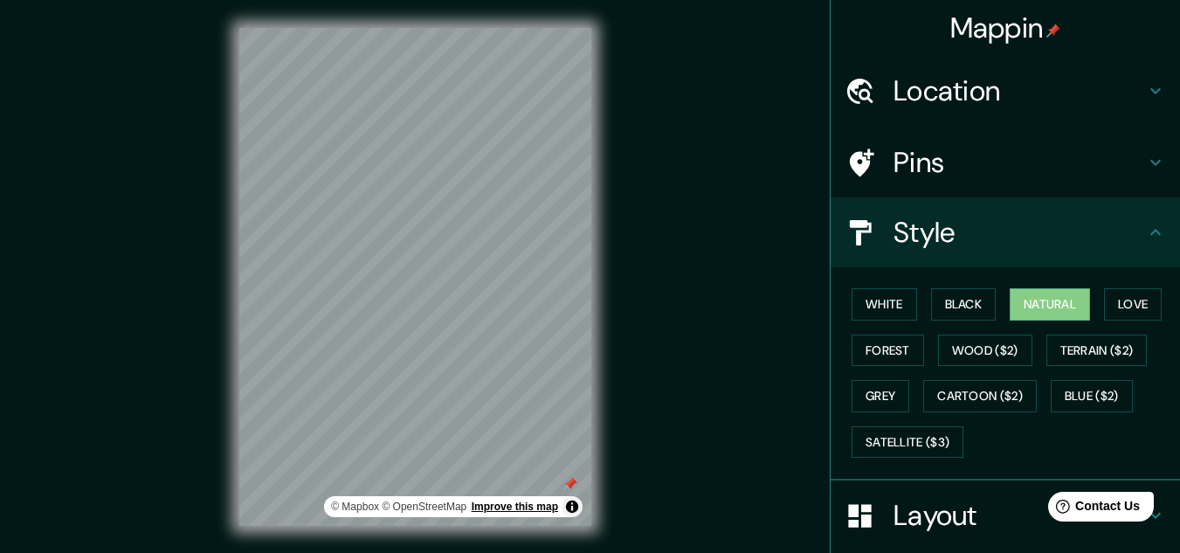
click at [503, 502] on link "Improve this map" at bounding box center [515, 507] width 86 height 12
click at [410, 508] on link "© OpenStreetMap" at bounding box center [424, 507] width 85 height 12
click at [370, 509] on link "© Mapbox" at bounding box center [355, 507] width 48 height 12
